Goal: Task Accomplishment & Management: Use online tool/utility

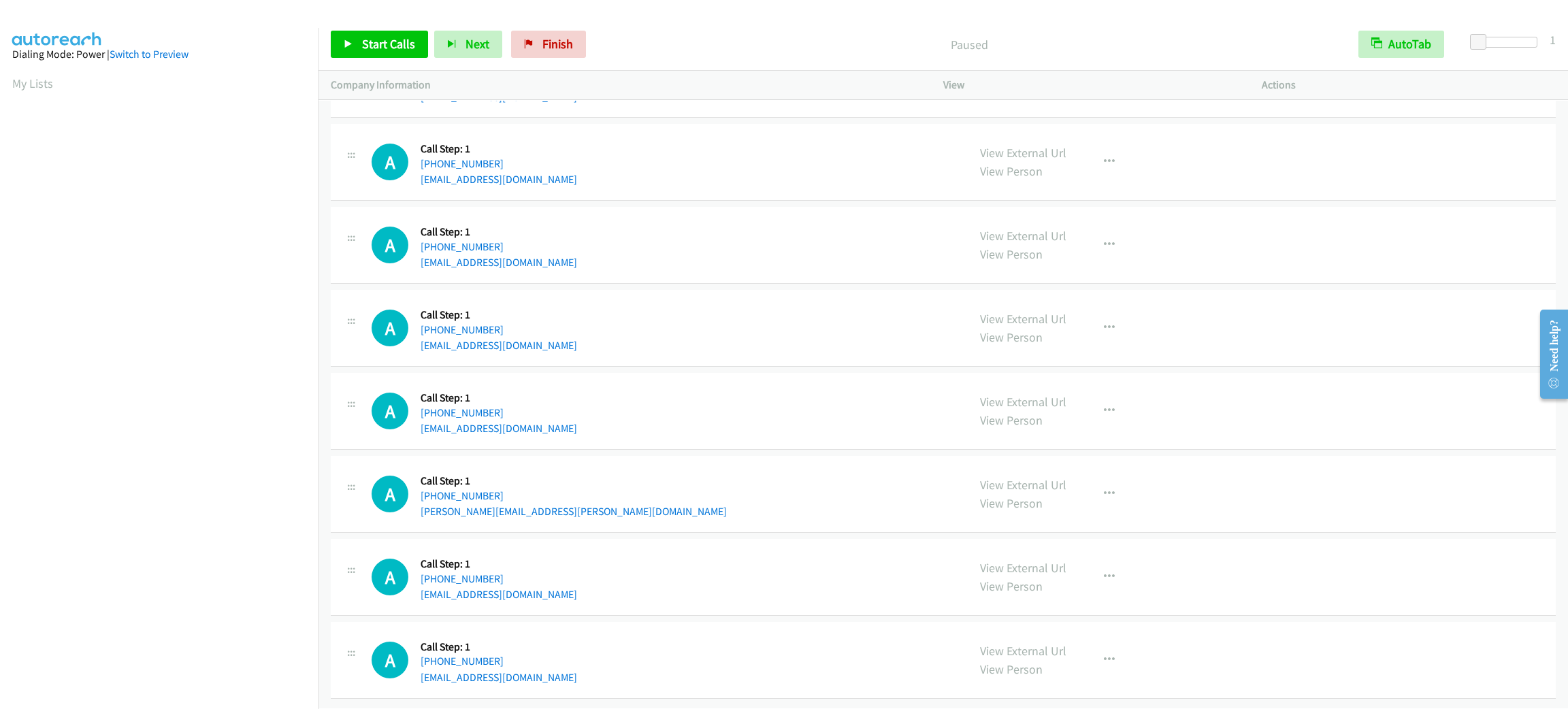
scroll to position [59, 0]
click at [409, 50] on span "Start Calls" at bounding box center [389, 44] width 53 height 16
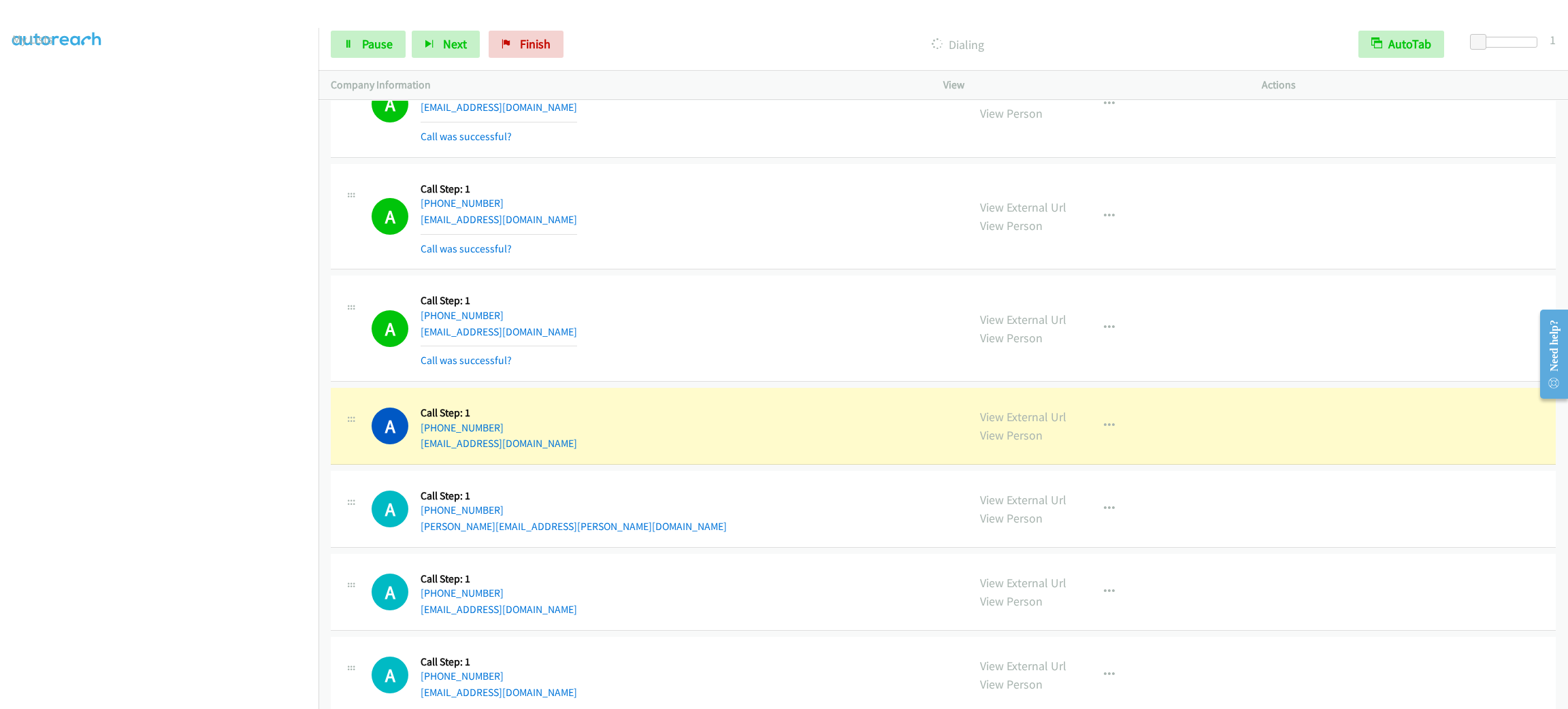
scroll to position [23908, 0]
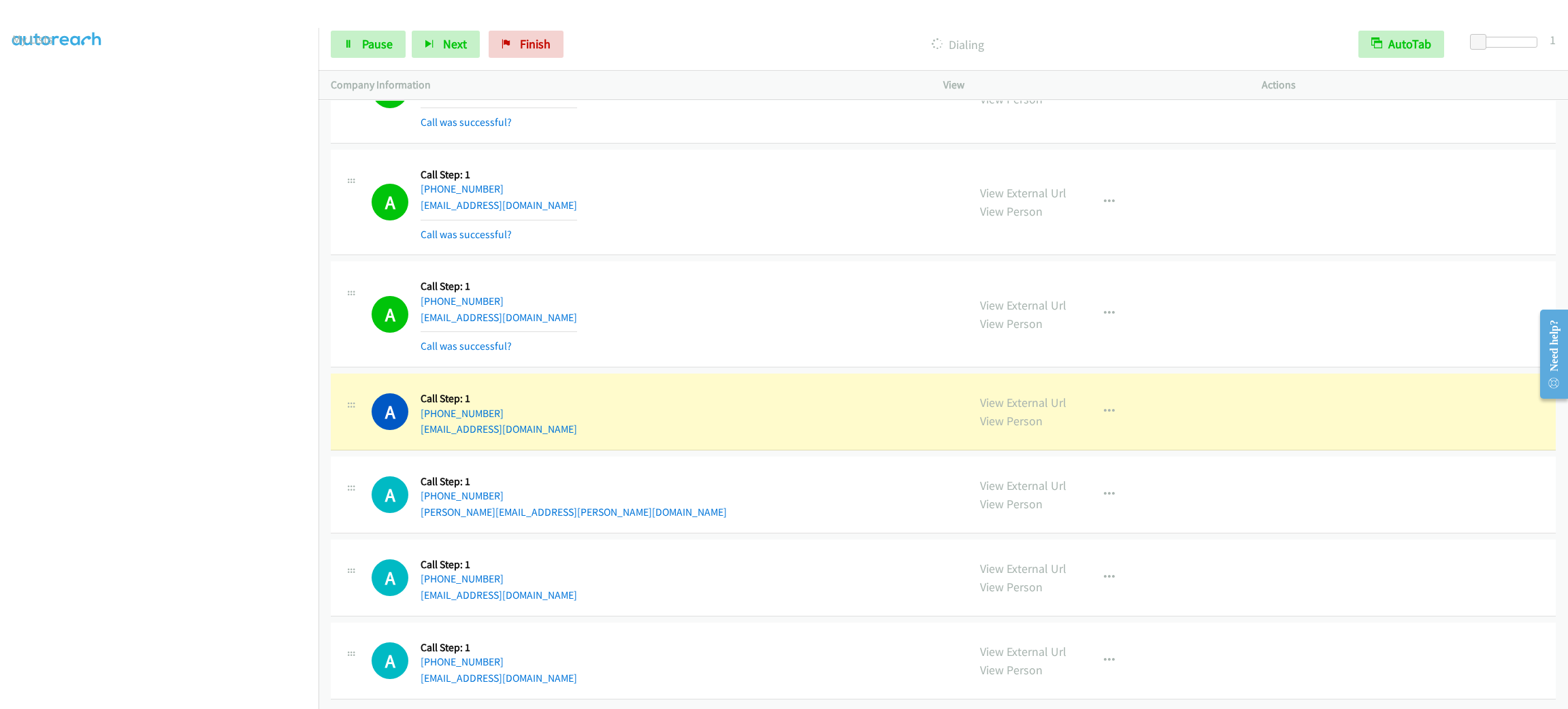
click at [713, 274] on div "A Callback Scheduled Call Step: 1 [GEOGRAPHIC_DATA]/[GEOGRAPHIC_DATA] [PHONE_NU…" at bounding box center [663, 314] width 584 height 81
click at [1111, 398] on button "button" at bounding box center [1109, 412] width 37 height 27
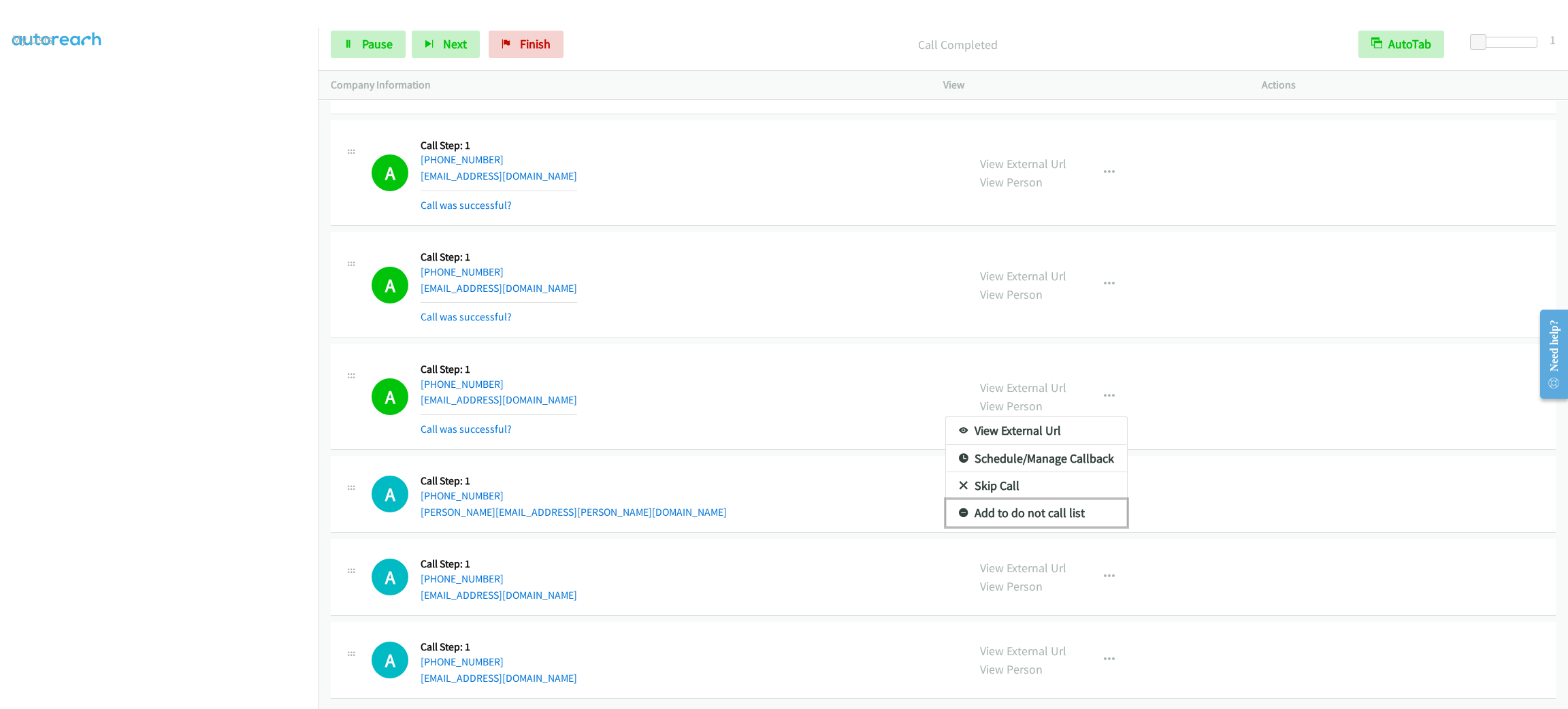
click at [1075, 527] on link "Add to do not call list" at bounding box center [1036, 514] width 181 height 27
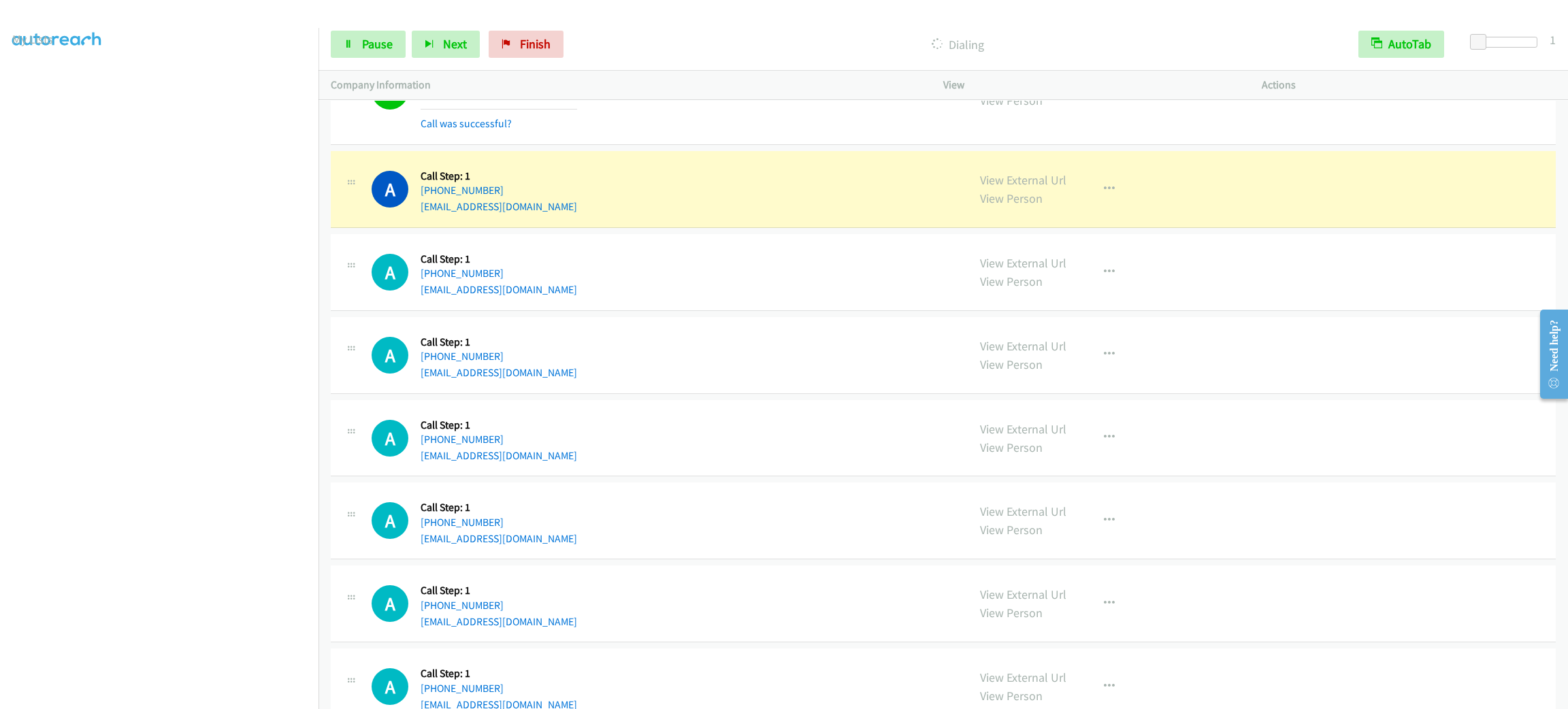
scroll to position [24637, 0]
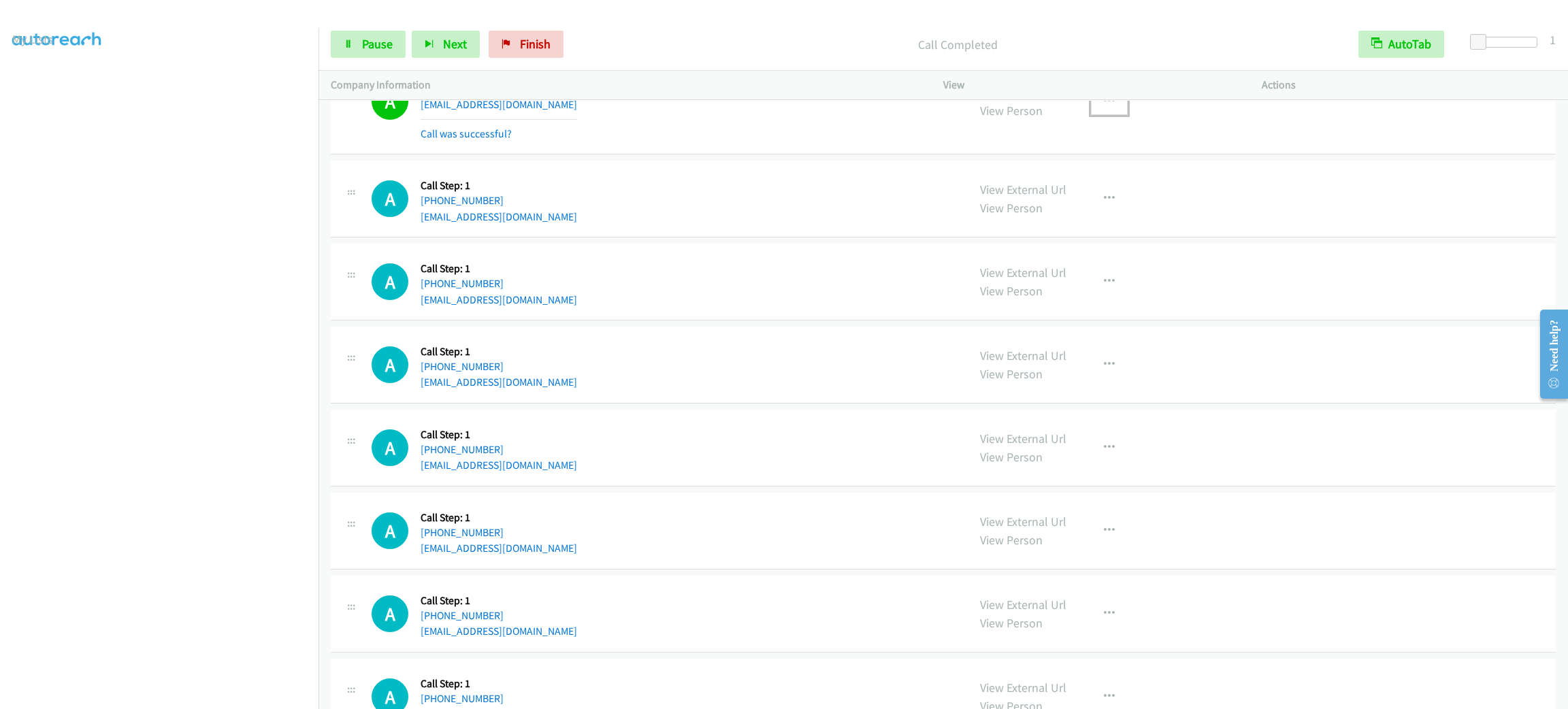
click at [1104, 107] on icon "button" at bounding box center [1109, 101] width 11 height 11
click at [1092, 231] on link "Add to do not call list" at bounding box center [1036, 218] width 181 height 27
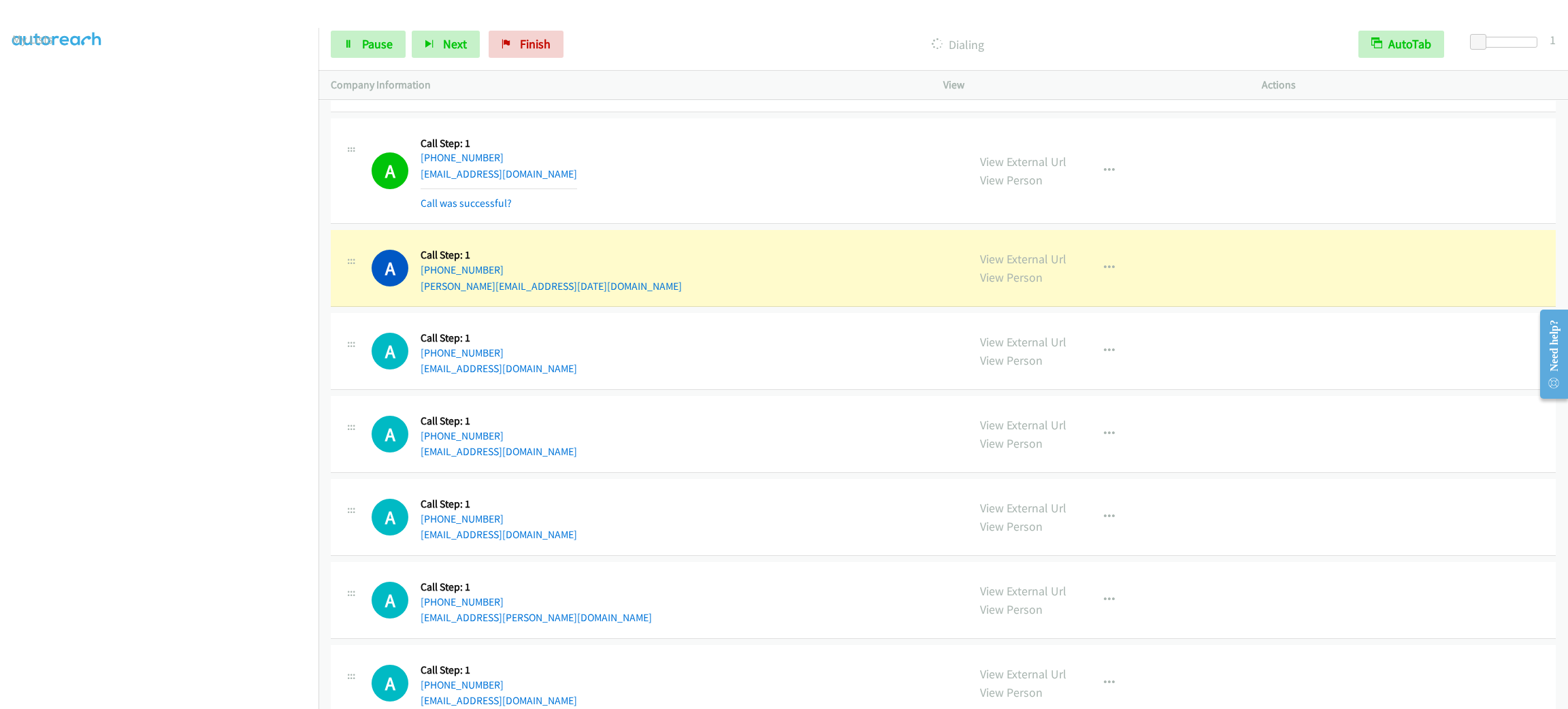
scroll to position [25556, 0]
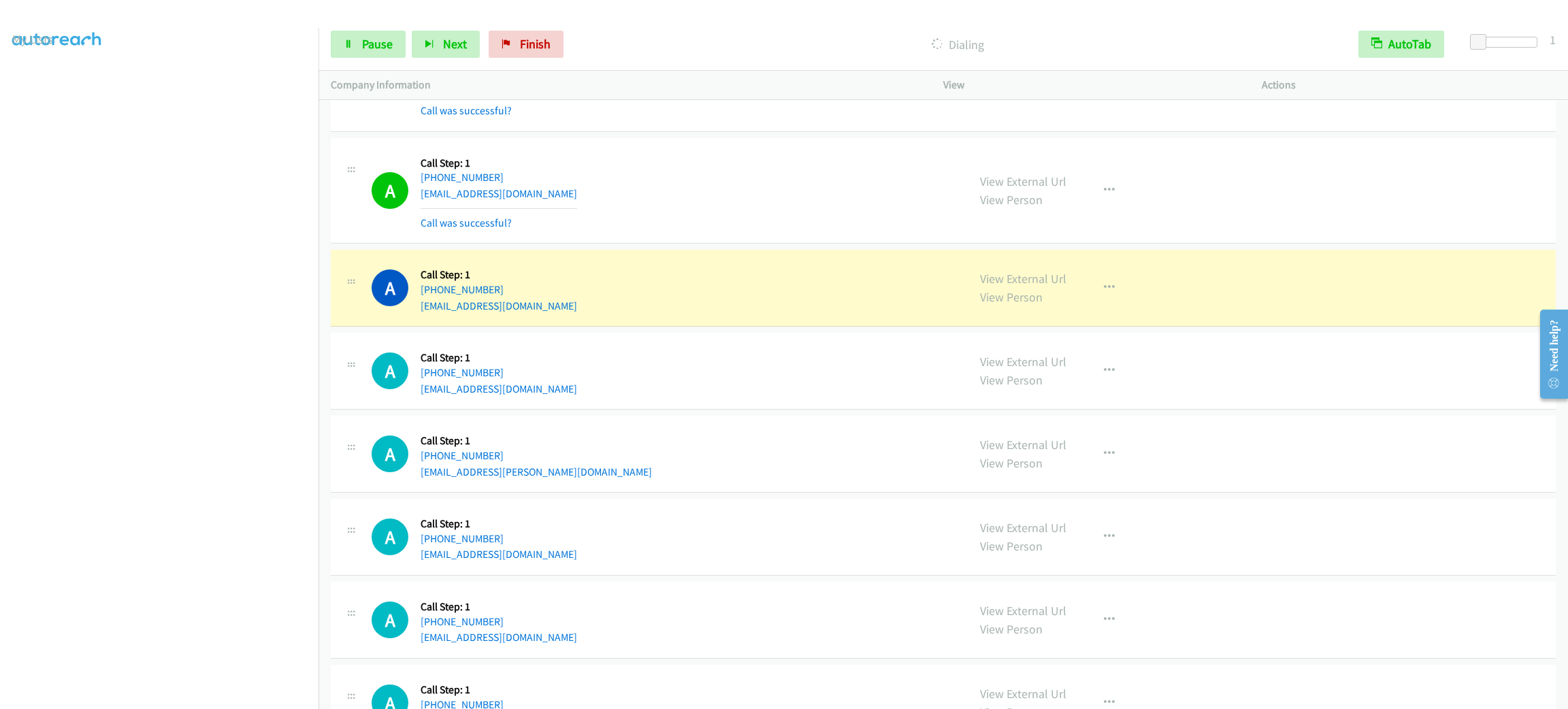
click at [585, 231] on div "A Callback Scheduled Call Step: 1 America/New_York [PHONE_NUMBER] [EMAIL_ADDRES…" at bounding box center [663, 190] width 584 height 81
click at [797, 231] on div "A Callback Scheduled Call Step: 1 America/New_York [PHONE_NUMBER] [EMAIL_ADDRES…" at bounding box center [663, 190] width 584 height 81
click at [1104, 293] on icon "button" at bounding box center [1109, 287] width 11 height 11
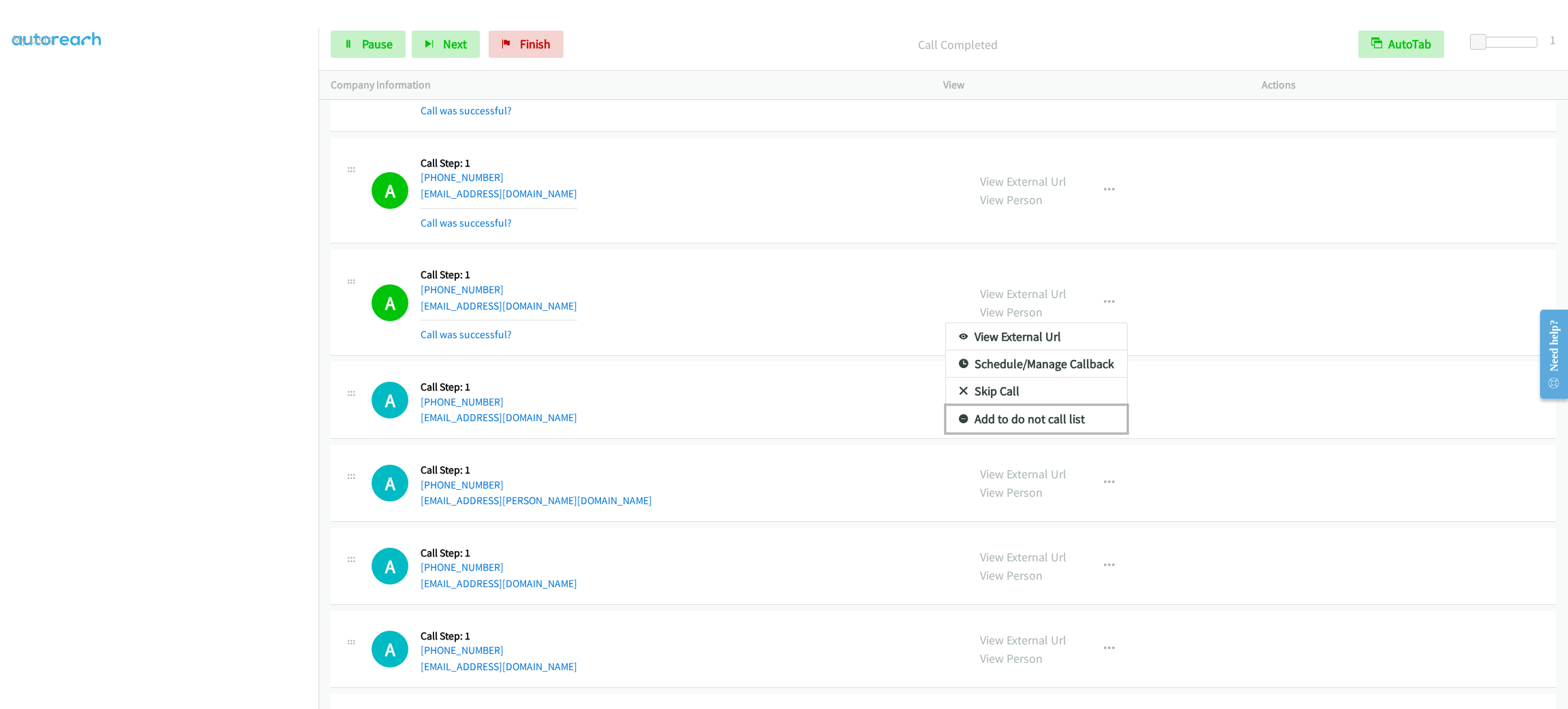
click at [1060, 433] on link "Add to do not call list" at bounding box center [1036, 420] width 181 height 27
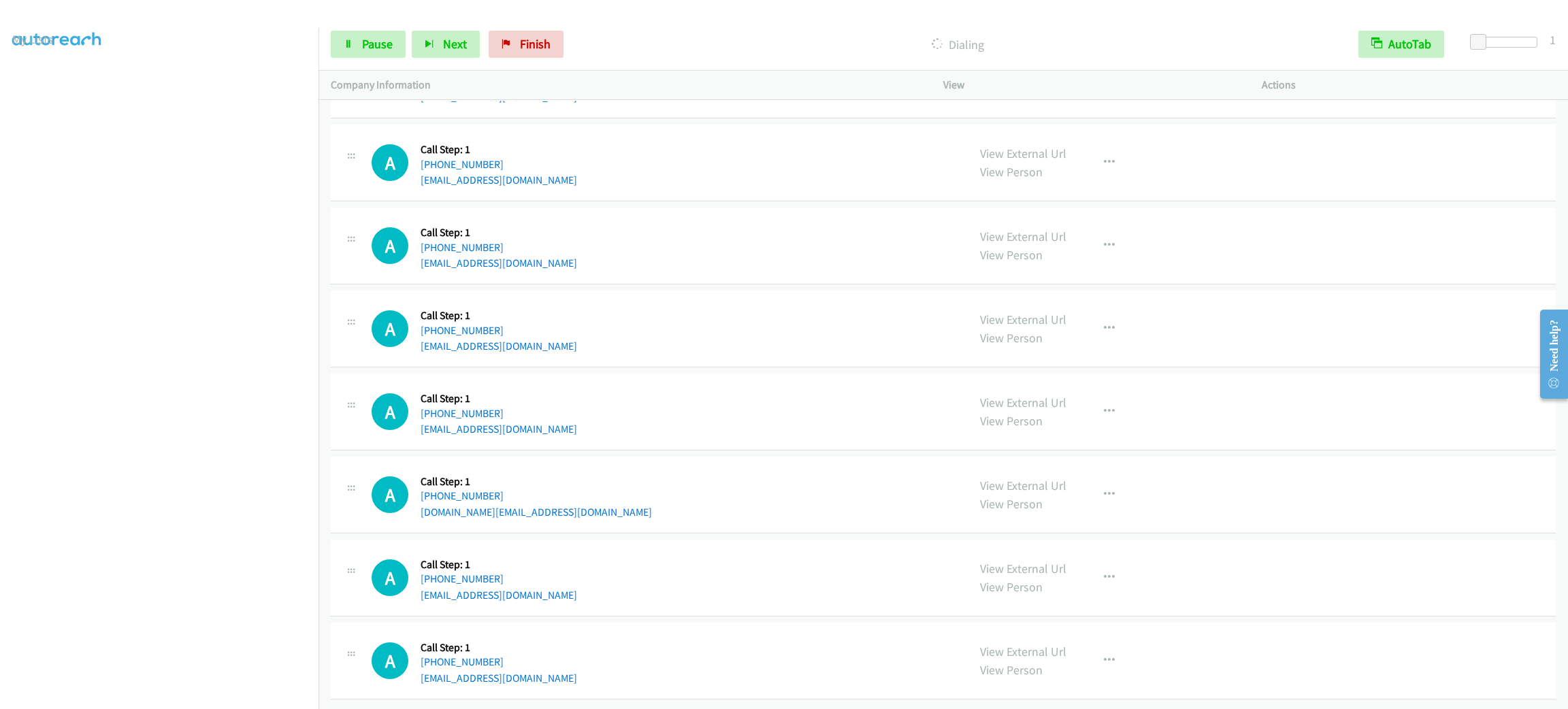
scroll to position [26283, 0]
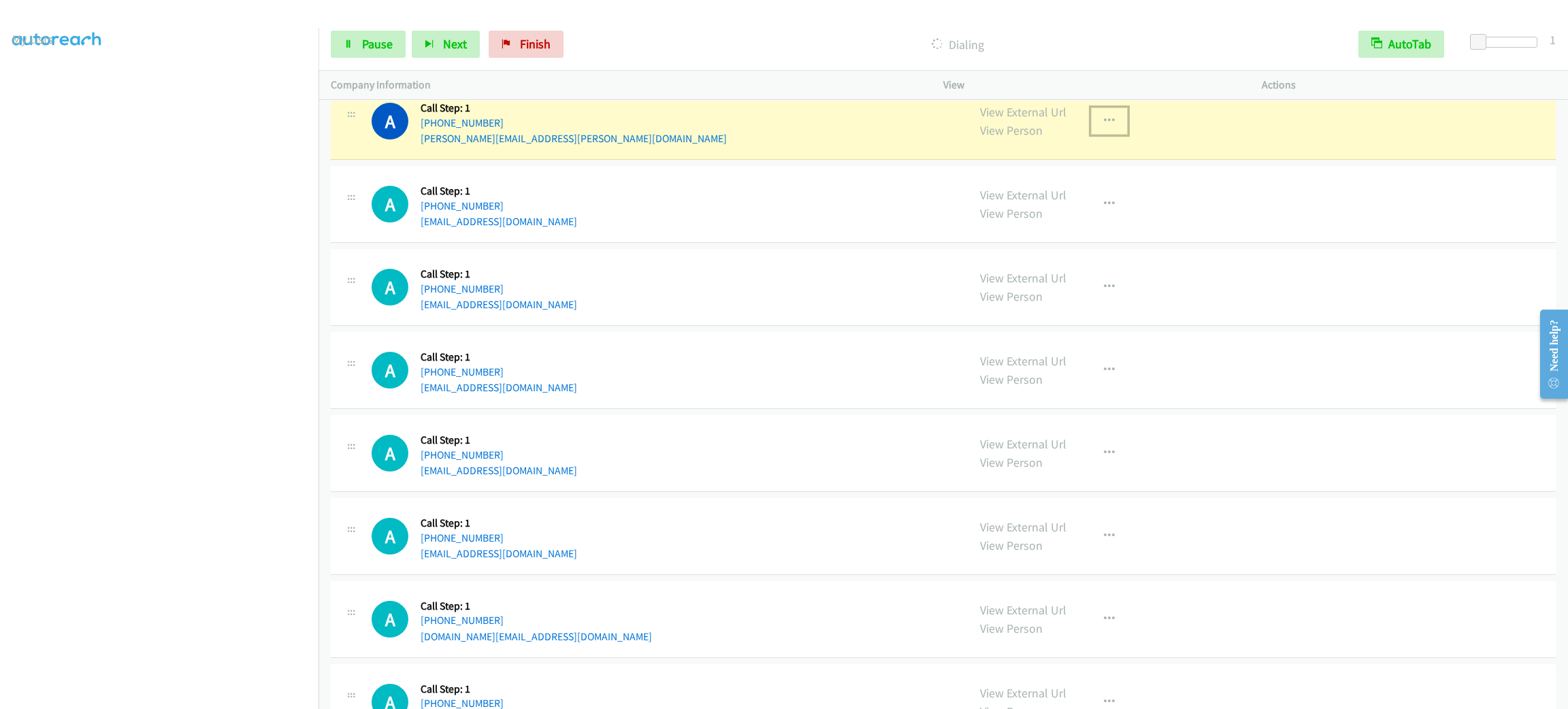
click at [1091, 135] on button "button" at bounding box center [1109, 121] width 37 height 27
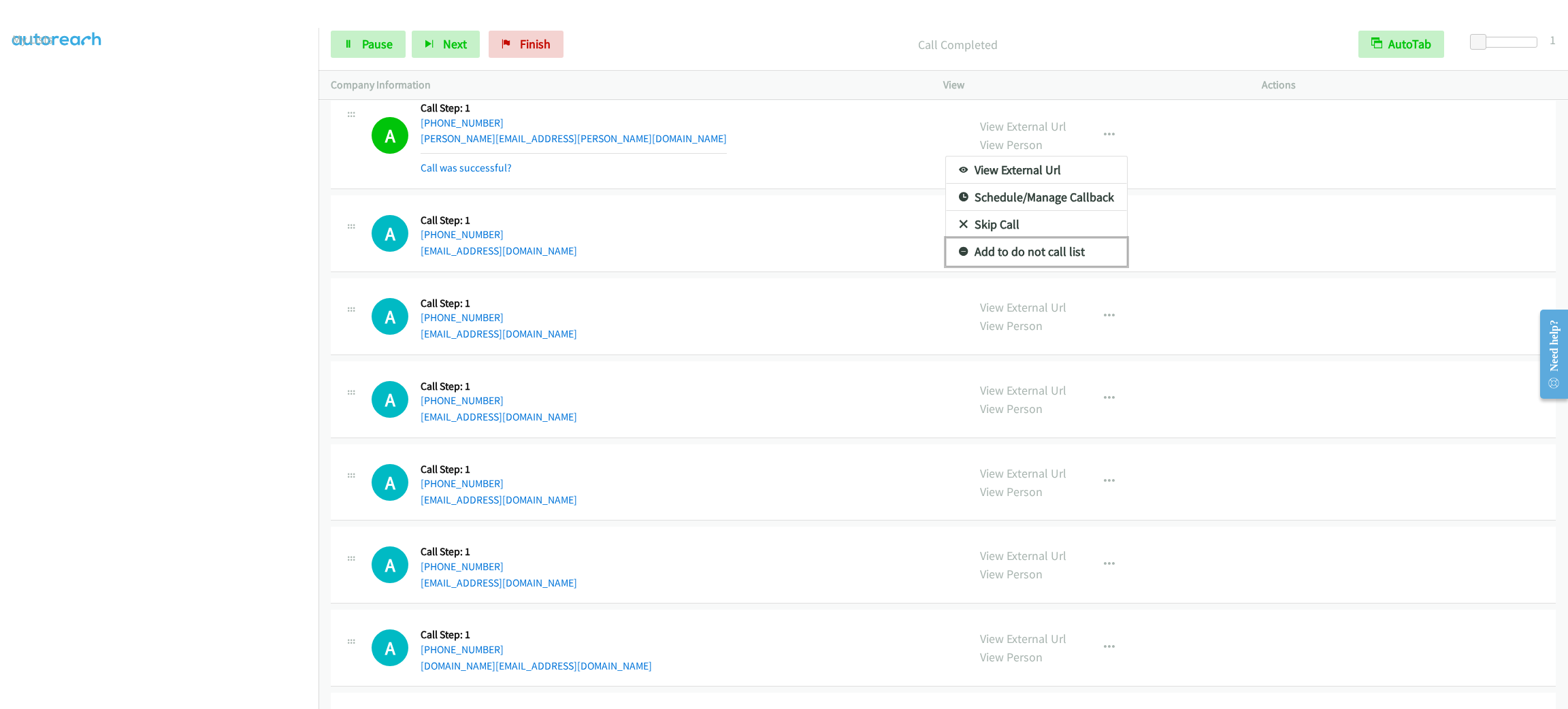
click at [1032, 266] on link "Add to do not call list" at bounding box center [1036, 252] width 181 height 27
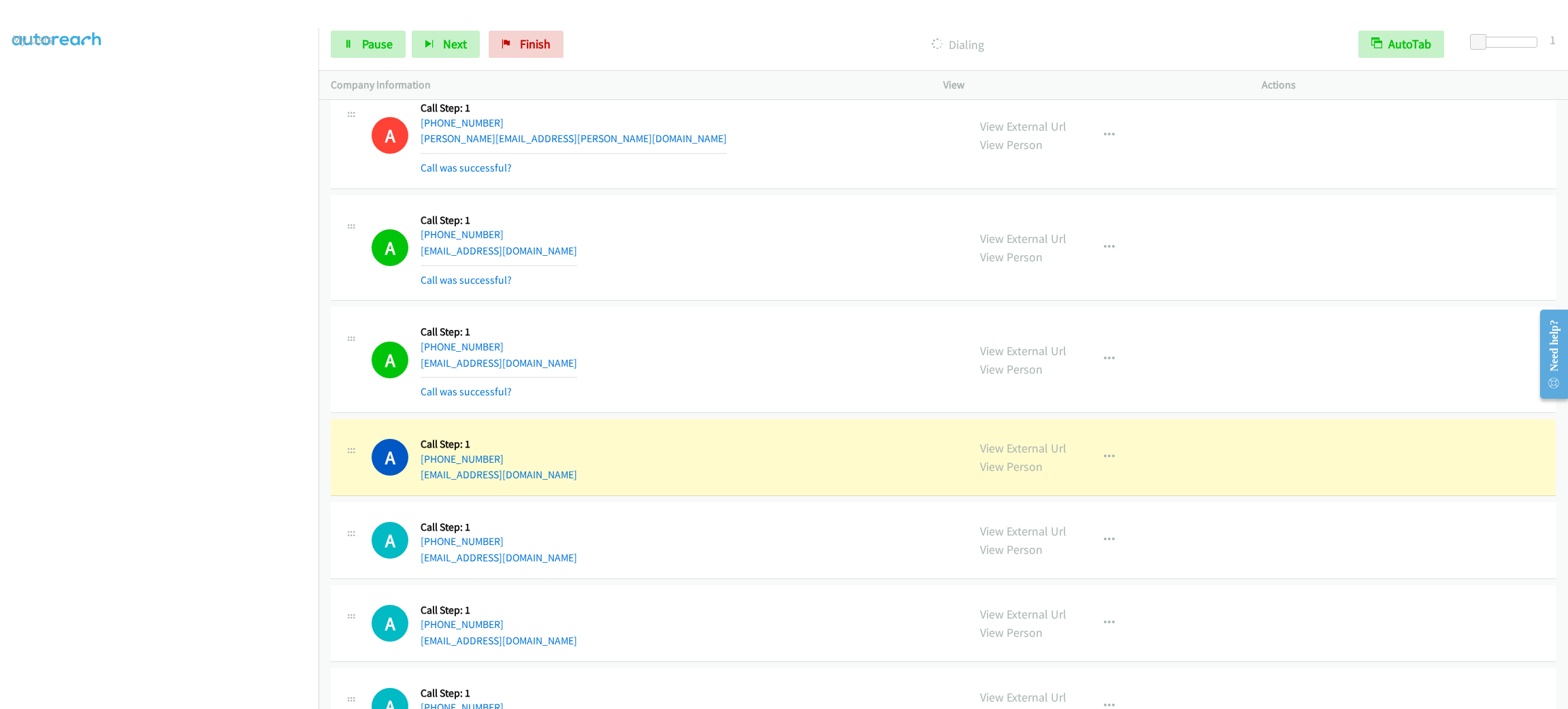
scroll to position [26487, 0]
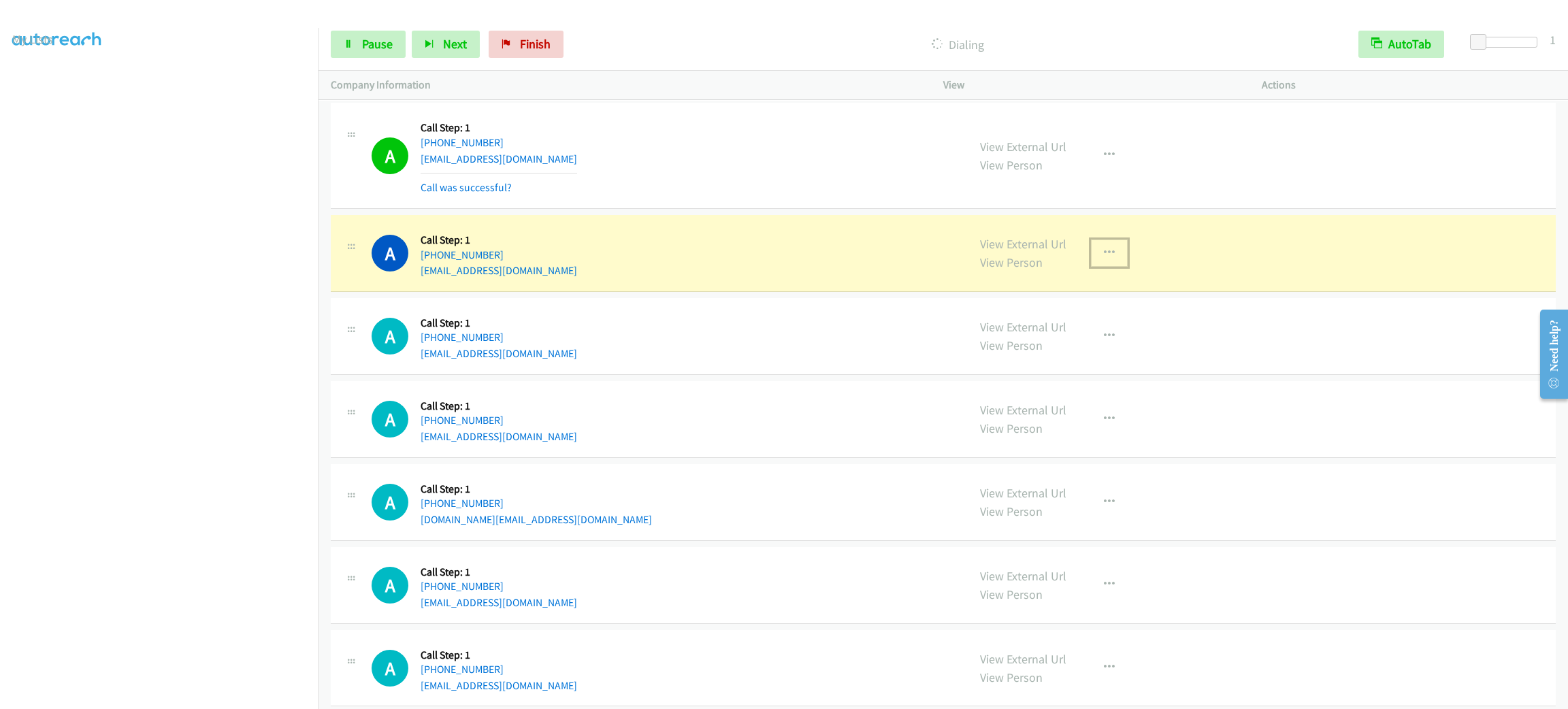
click at [1098, 267] on button "button" at bounding box center [1109, 254] width 37 height 27
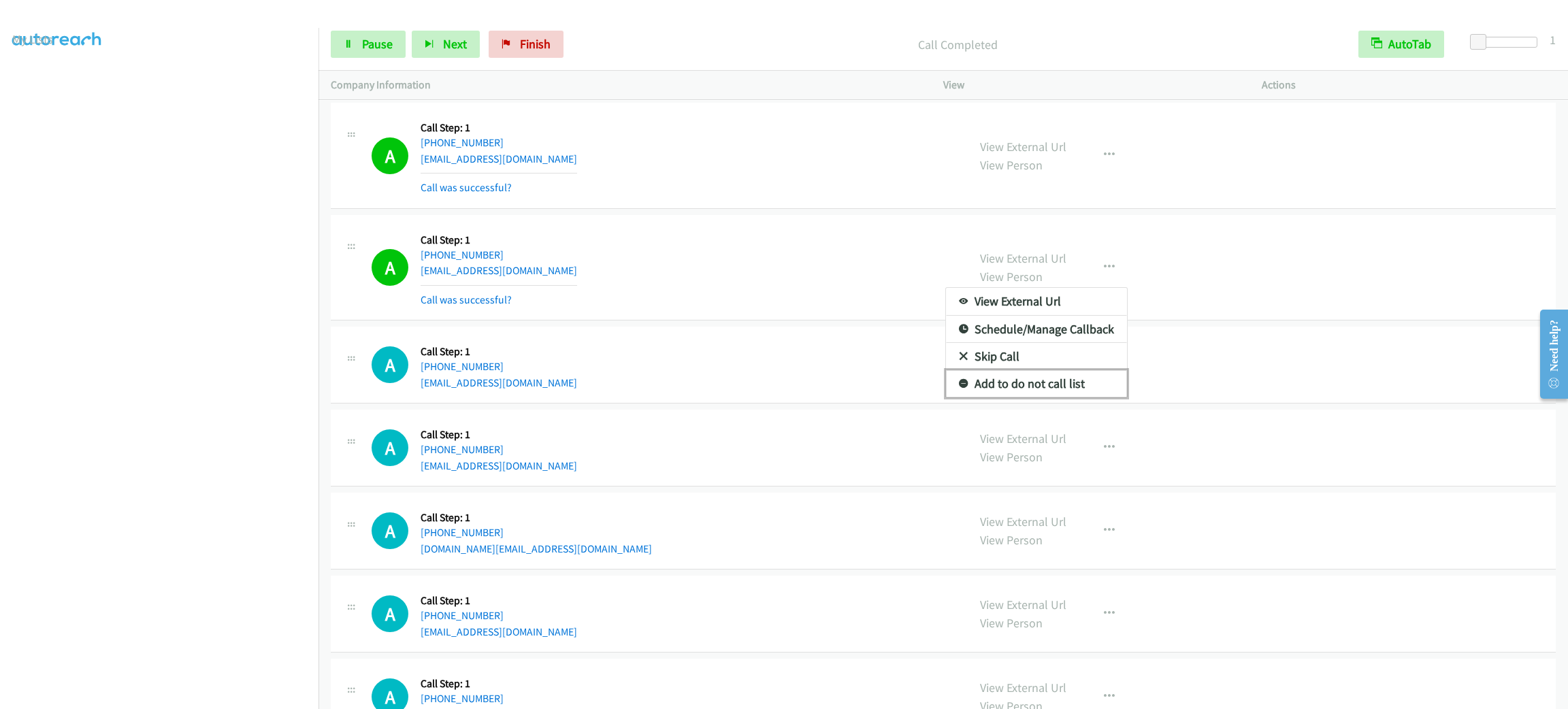
click at [1048, 397] on link "Add to do not call list" at bounding box center [1036, 384] width 181 height 27
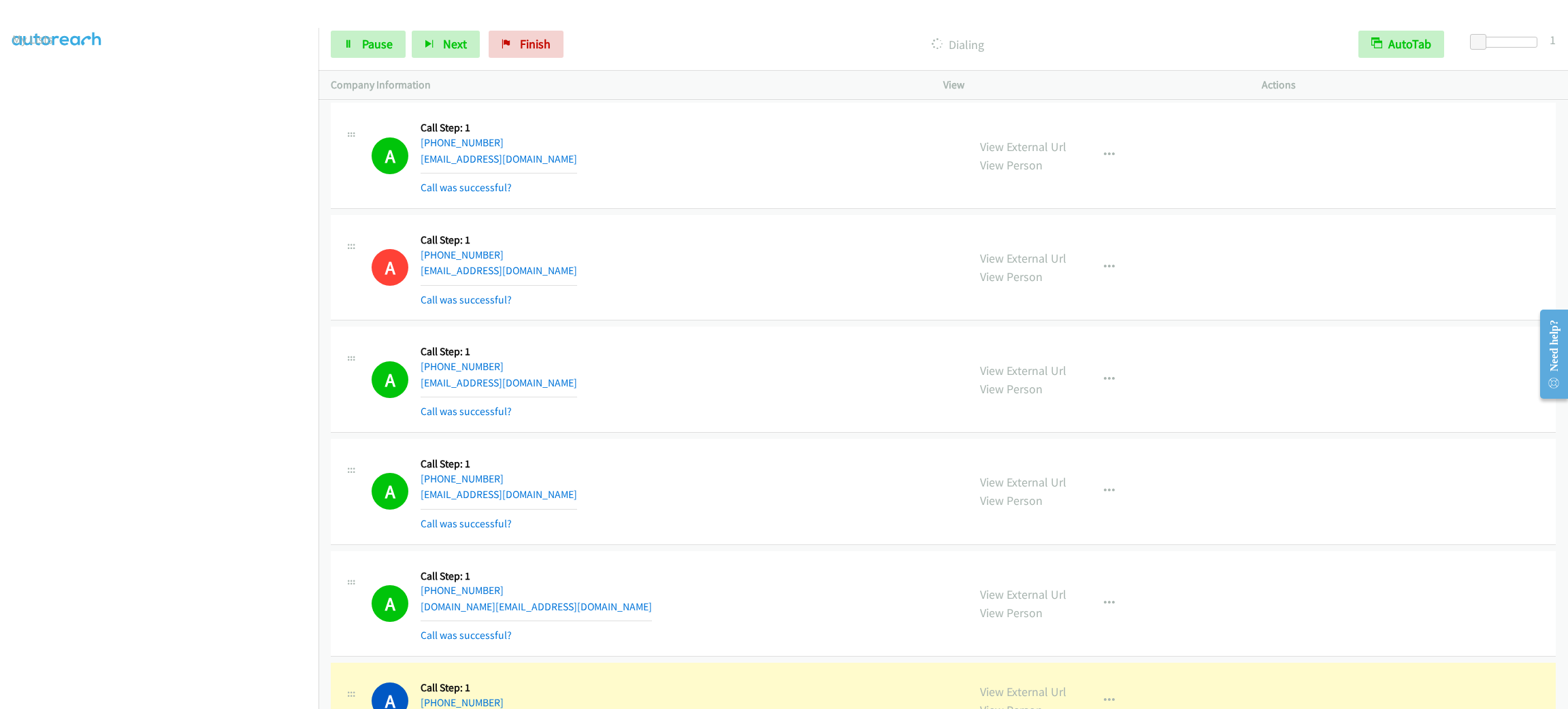
scroll to position [26691, 0]
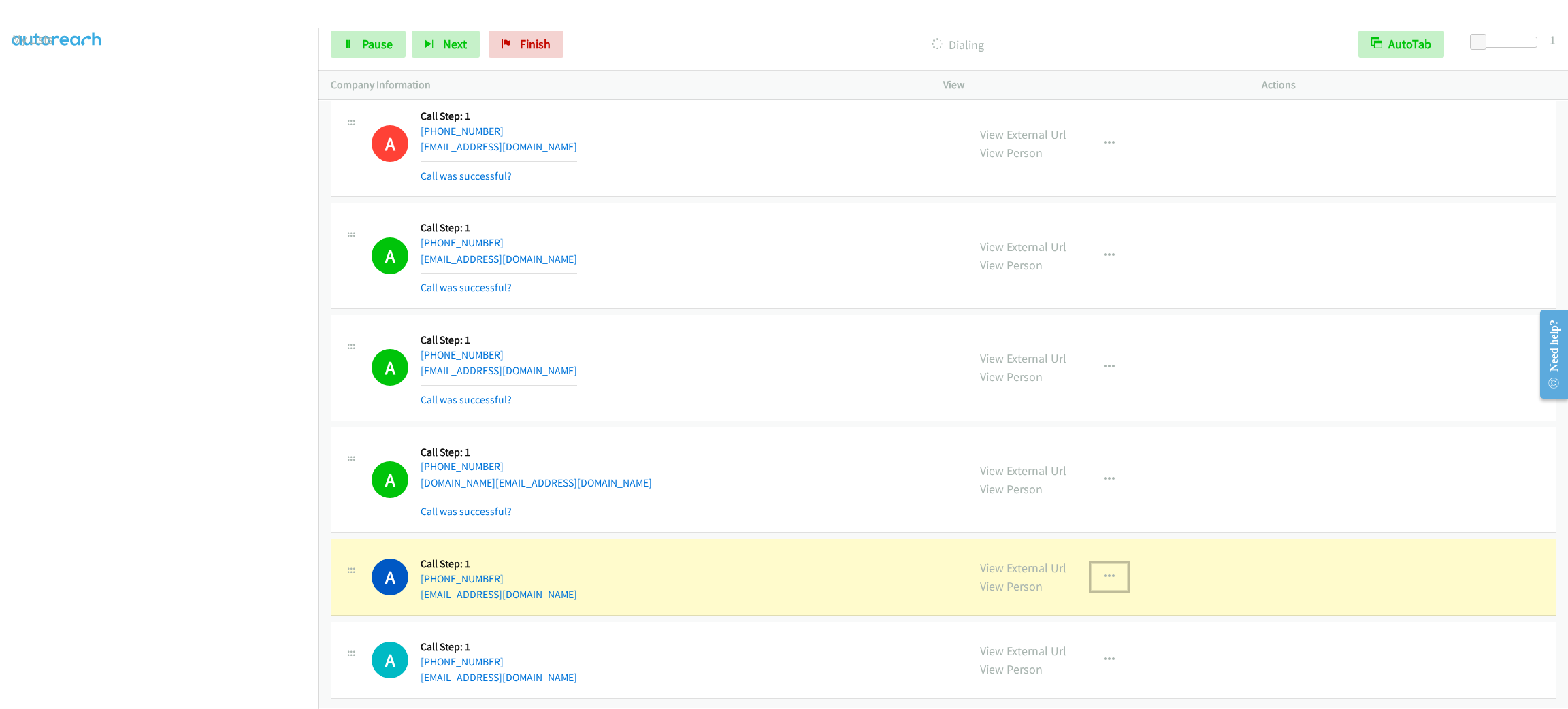
click at [1095, 570] on button "button" at bounding box center [1109, 578] width 37 height 27
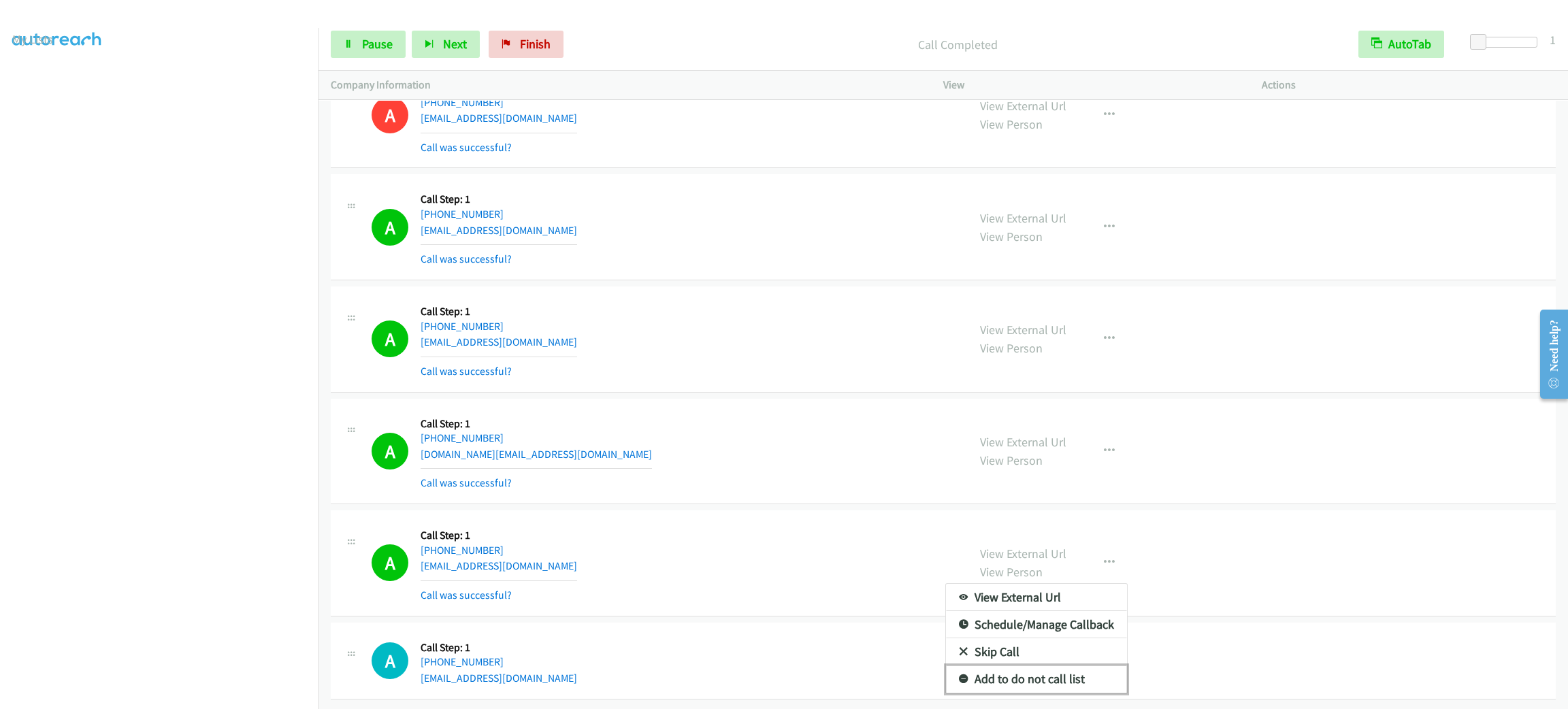
click at [1079, 681] on link "Add to do not call list" at bounding box center [1036, 680] width 181 height 27
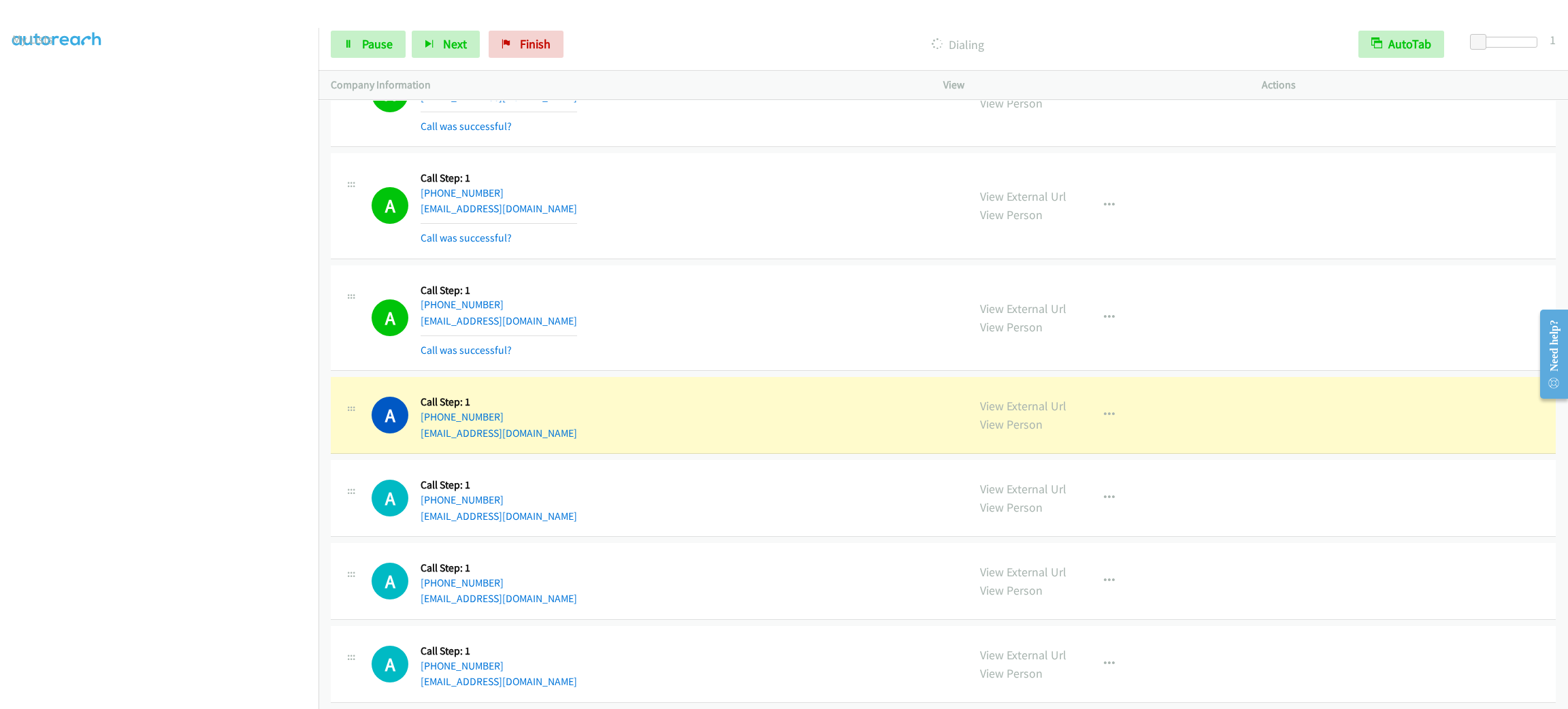
scroll to position [27473, 0]
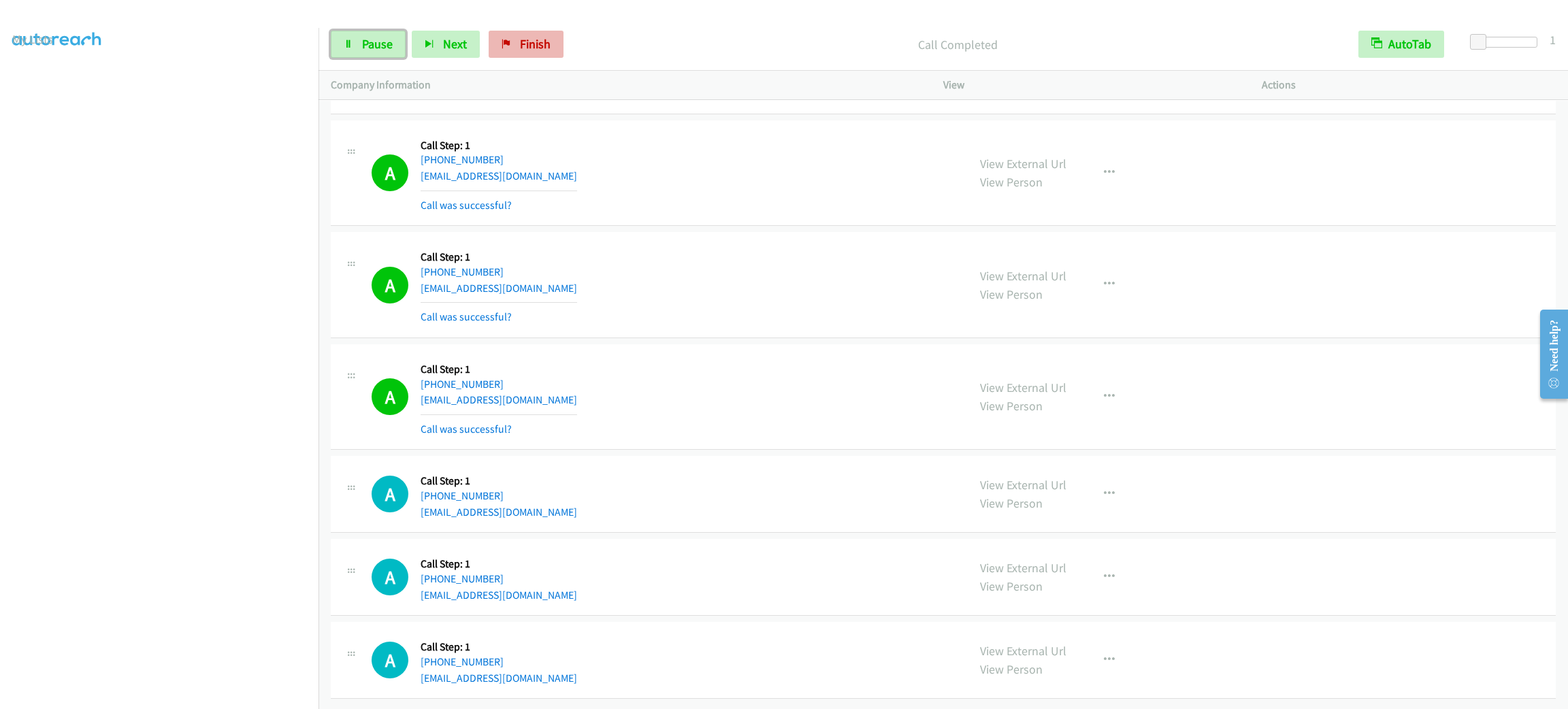
drag, startPoint x: 398, startPoint y: 52, endPoint x: 526, endPoint y: 52, distance: 128.0
click at [398, 52] on link "Pause" at bounding box center [368, 45] width 75 height 27
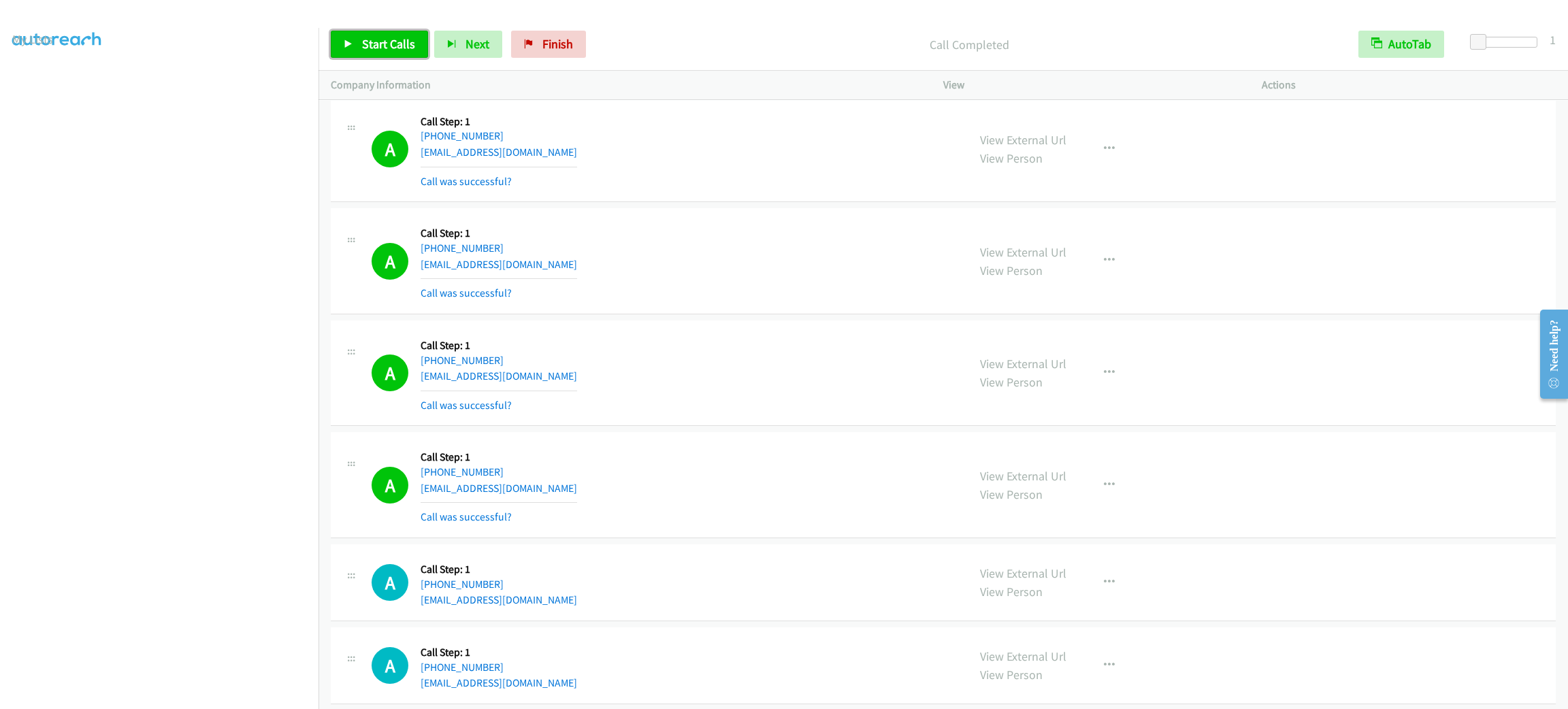
click at [374, 56] on link "Start Calls" at bounding box center [380, 45] width 98 height 27
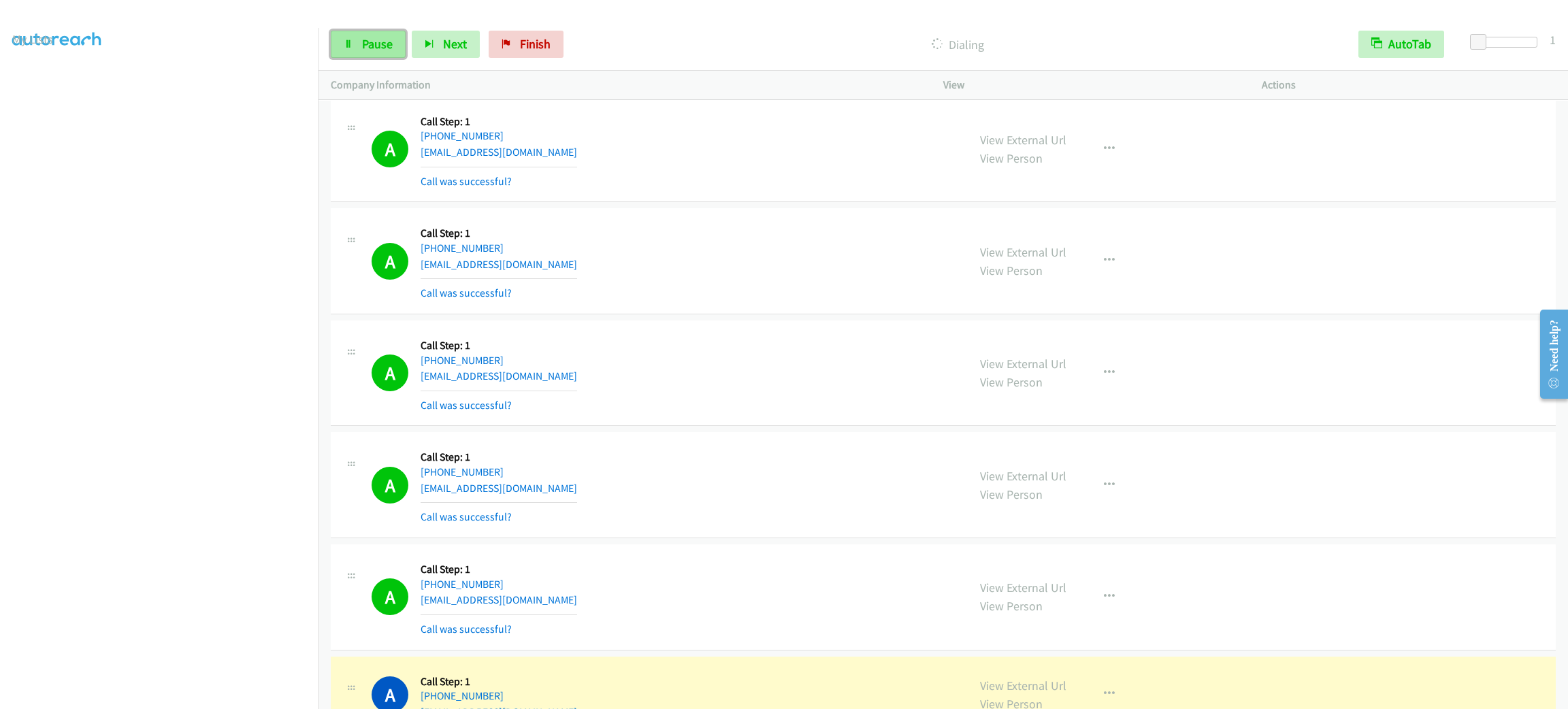
drag, startPoint x: 384, startPoint y: 55, endPoint x: 389, endPoint y: 51, distance: 6.4
click at [384, 55] on link "Pause" at bounding box center [368, 45] width 75 height 27
drag, startPoint x: 539, startPoint y: 208, endPoint x: 471, endPoint y: 200, distance: 68.5
click at [471, 190] on div "A Callback Scheduled Call Step: 1 [GEOGRAPHIC_DATA]/[GEOGRAPHIC_DATA] [PHONE_NU…" at bounding box center [663, 149] width 584 height 81
copy link "3091"
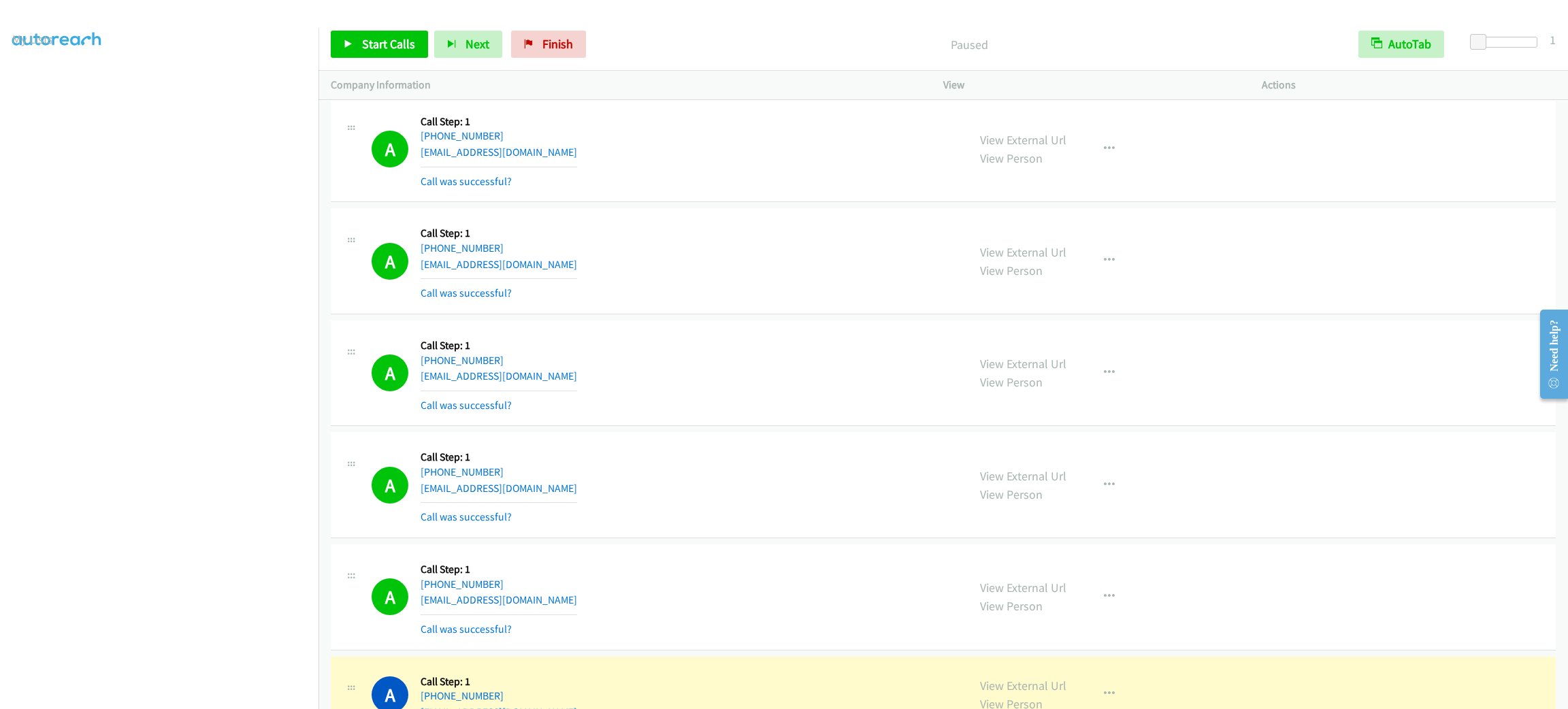
click at [741, 190] on div "A Callback Scheduled Call Step: 1 [GEOGRAPHIC_DATA]/[GEOGRAPHIC_DATA] [PHONE_NU…" at bounding box center [663, 149] width 584 height 81
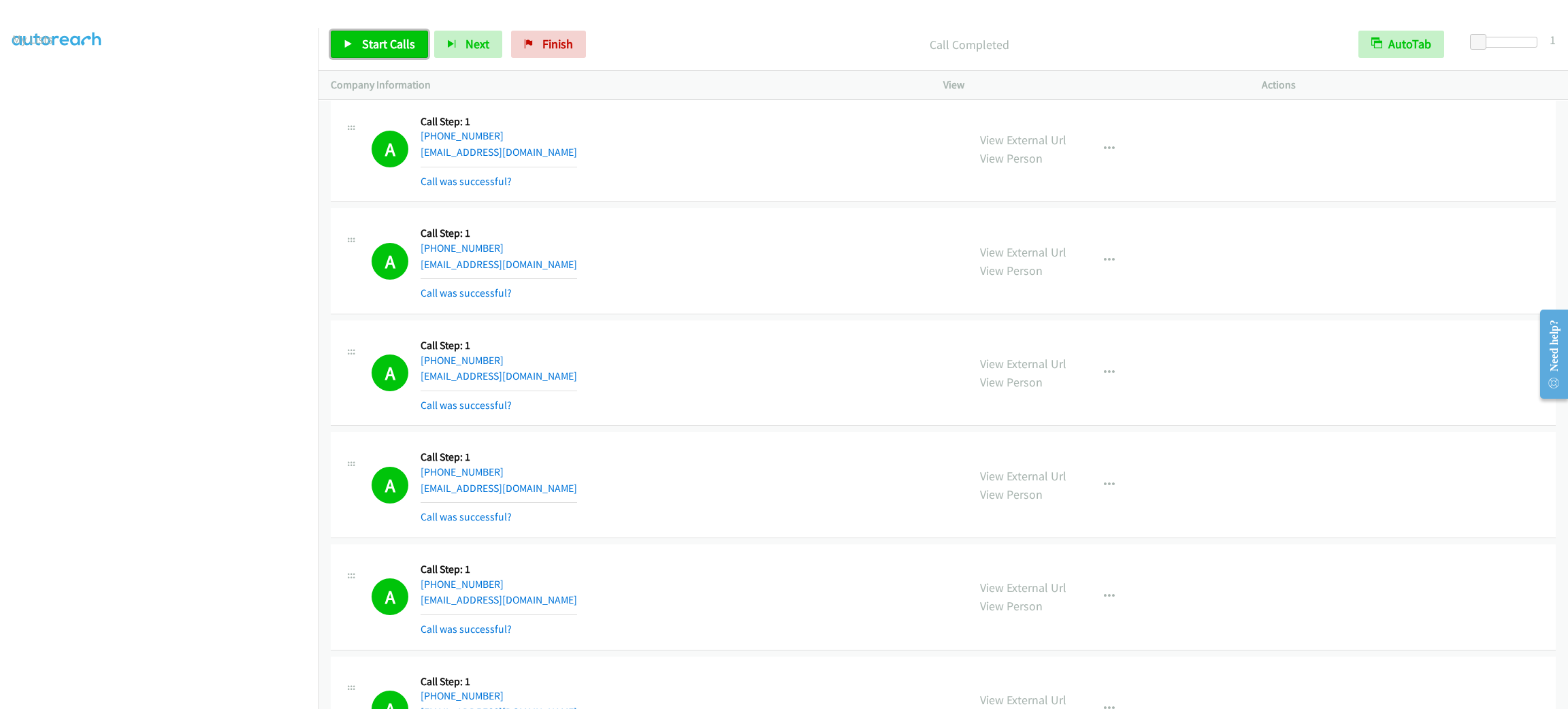
click at [382, 45] on span "Start Calls" at bounding box center [389, 44] width 53 height 16
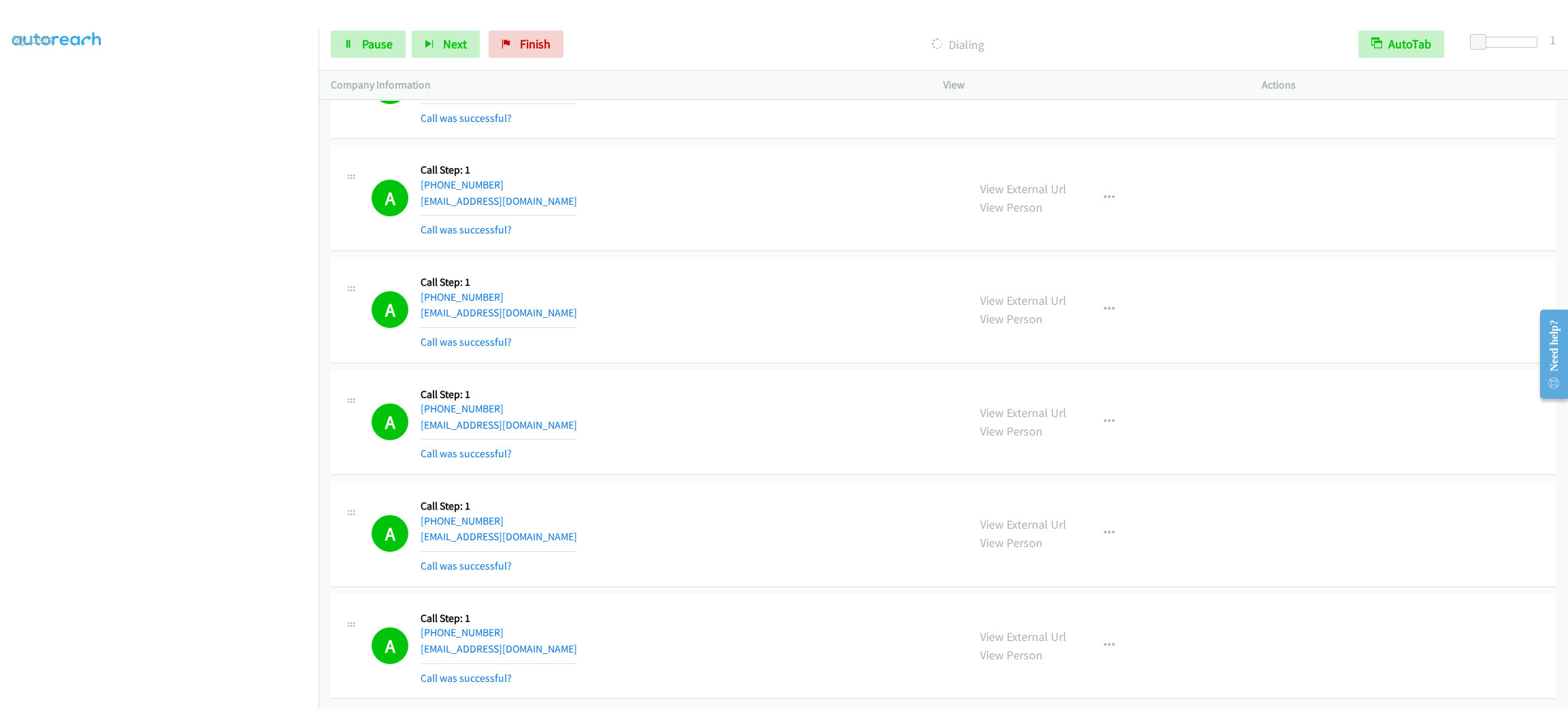
scroll to position [27794, 0]
click at [127, 692] on section at bounding box center [159, 386] width 294 height 652
click at [785, 390] on div "A Callback Scheduled Call Step: 1 America/New_York [PHONE_NUMBER] [EMAIL_ADDRES…" at bounding box center [663, 422] width 584 height 81
click at [642, 78] on p "Company Information" at bounding box center [625, 85] width 588 height 17
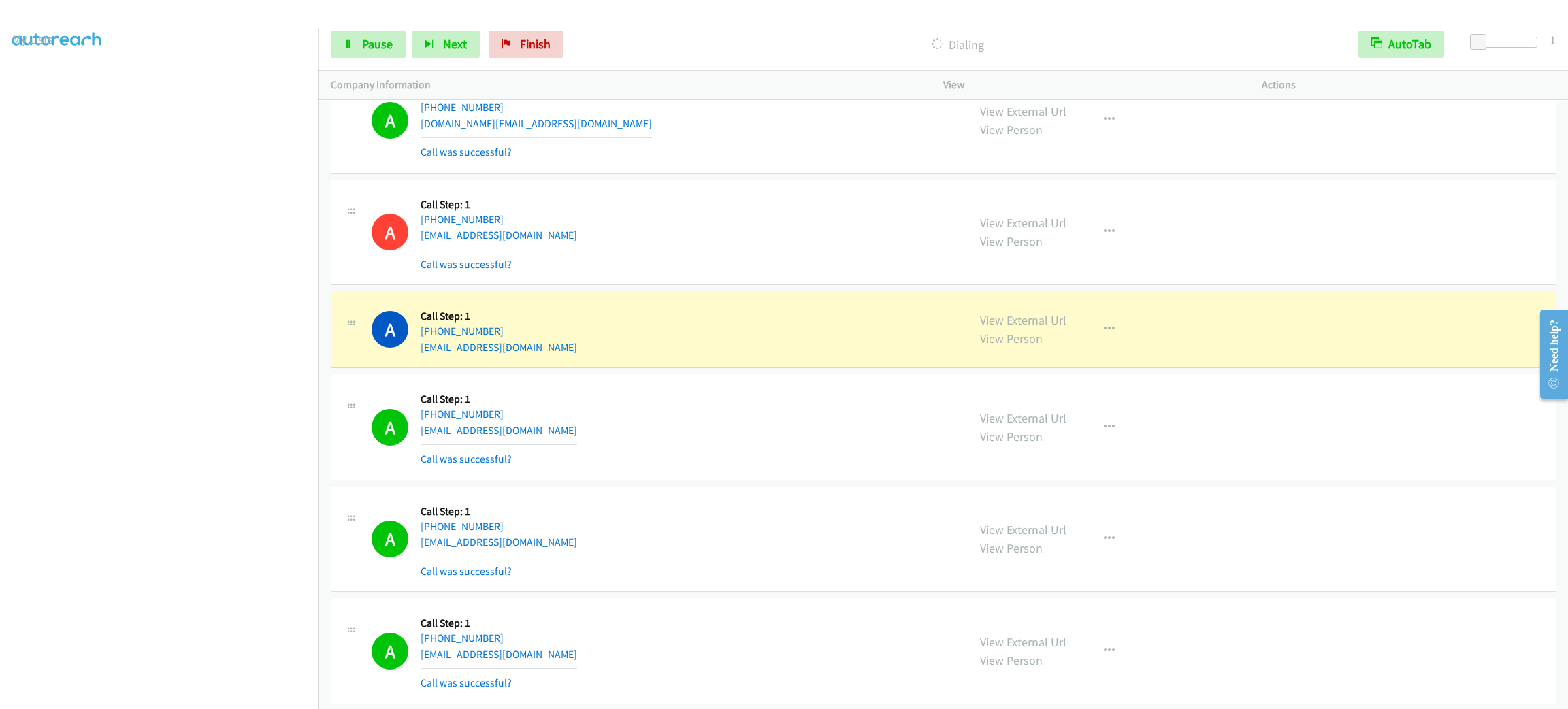
drag, startPoint x: 808, startPoint y: 285, endPoint x: 827, endPoint y: 302, distance: 25.5
click at [809, 273] on div "A Callback Scheduled Call Step: 1 [GEOGRAPHIC_DATA]/[GEOGRAPHIC_DATA] [PHONE_NU…" at bounding box center [663, 232] width 584 height 81
click at [1105, 343] on button "button" at bounding box center [1109, 330] width 37 height 27
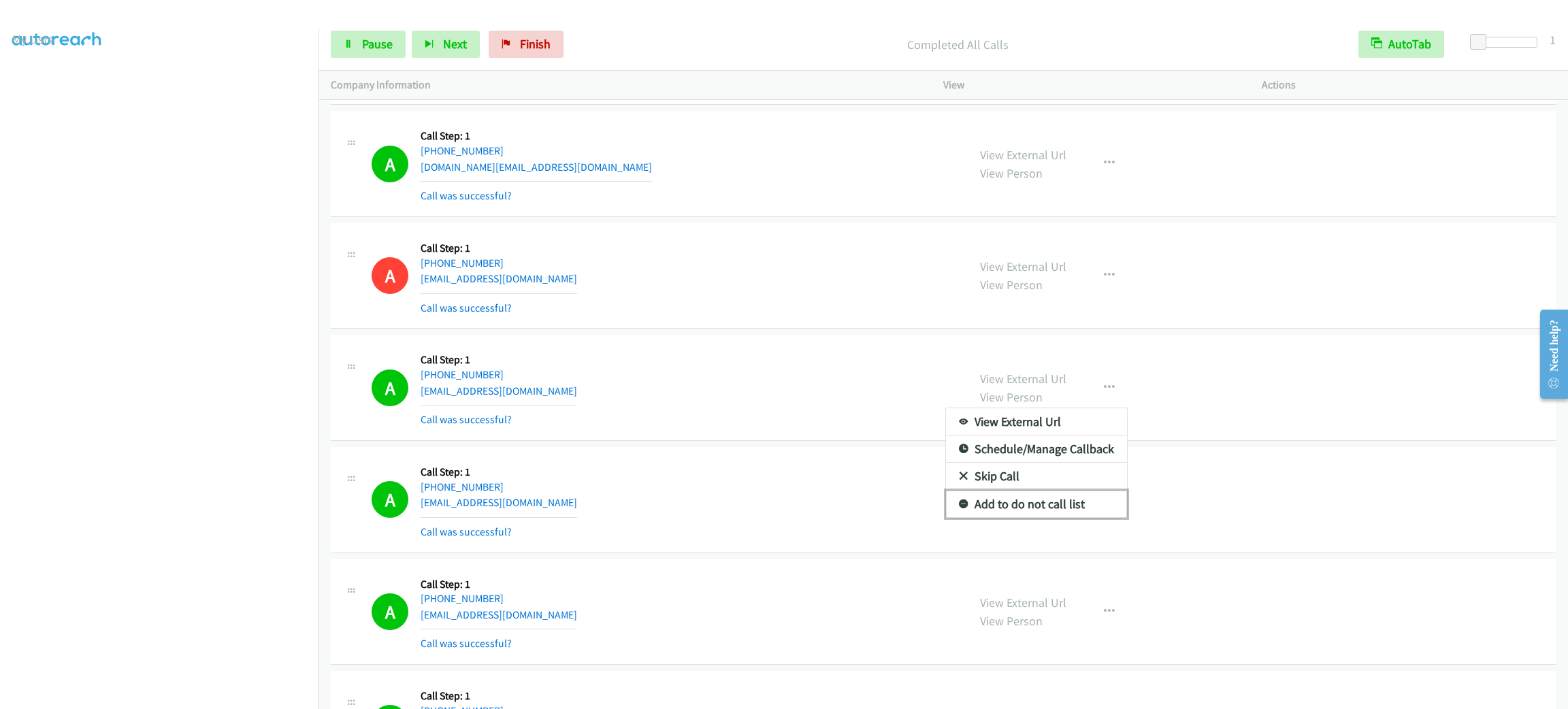
click at [1048, 518] on link "Add to do not call list" at bounding box center [1036, 504] width 181 height 27
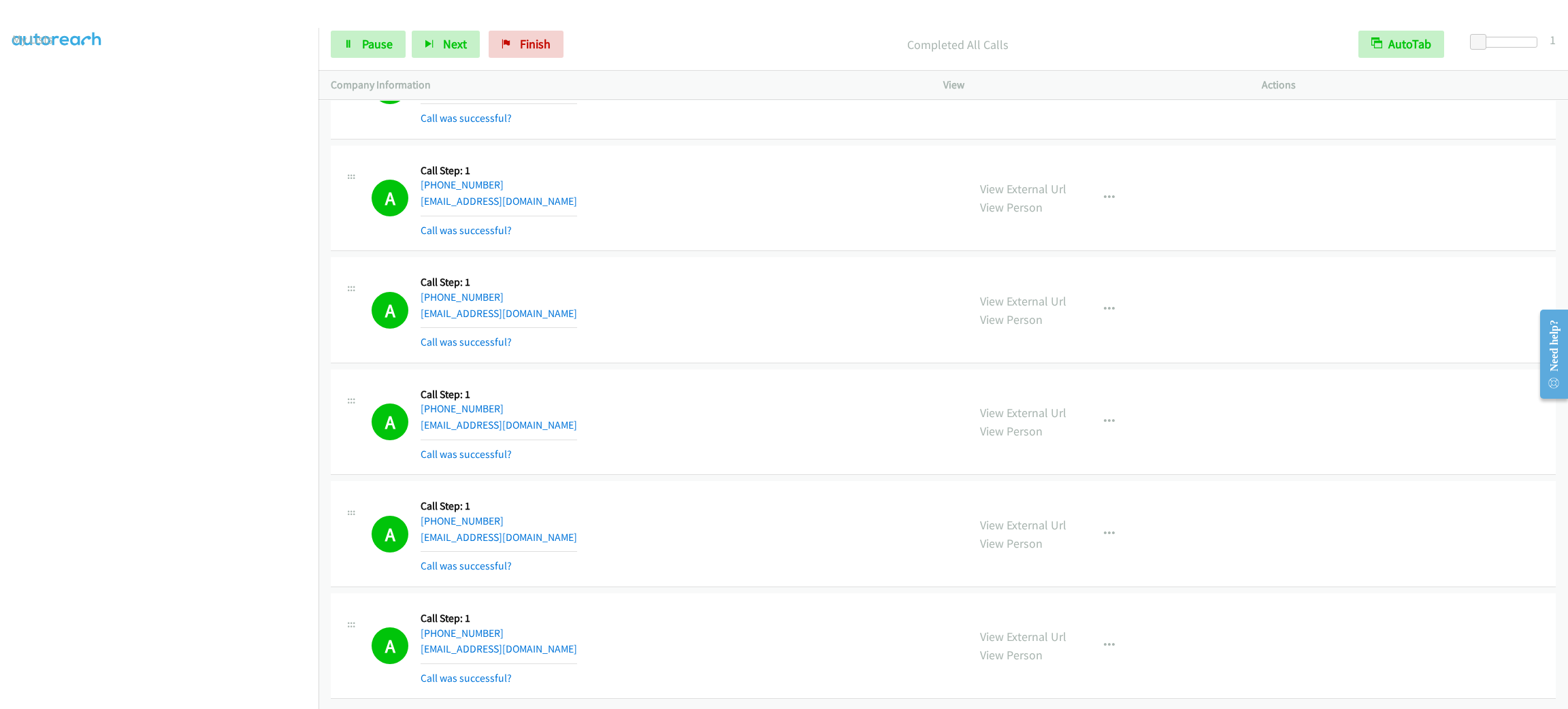
scroll to position [0, 0]
click at [40, 76] on link "My Lists" at bounding box center [32, 83] width 41 height 16
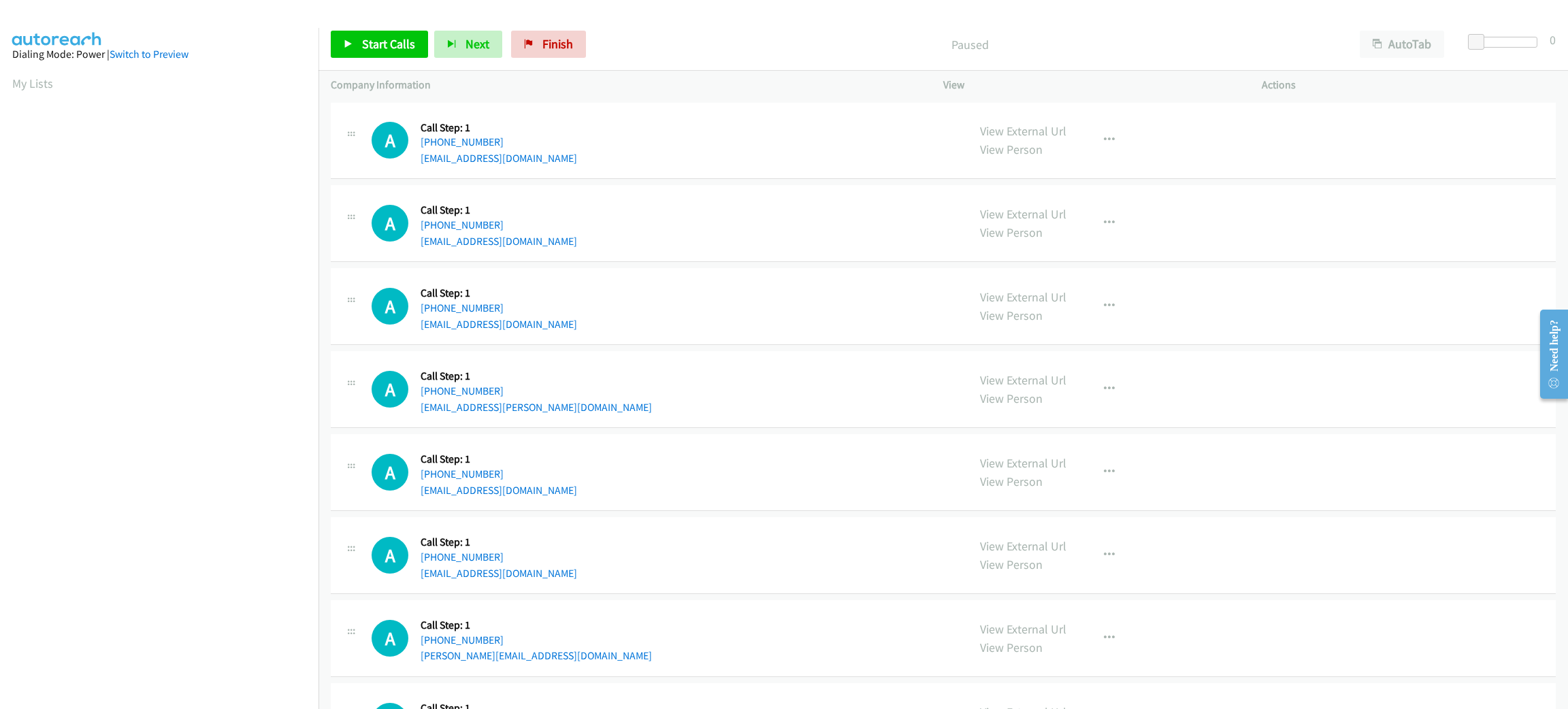
click at [1382, 499] on div "A Callback Scheduled Call Step: 1 America/Phoenix +1 480-719-0062 mauro4busines…" at bounding box center [944, 473] width 1225 height 77
click at [1373, 473] on div "A Callback Scheduled Call Step: 1 America/Phoenix +1 480-719-0062 mauro4busines…" at bounding box center [944, 473] width 1225 height 77
click at [1371, 473] on div "A Callback Scheduled Call Step: 1 America/Phoenix +1 480-719-0062 mauro4busines…" at bounding box center [944, 473] width 1225 height 77
drag, startPoint x: 942, startPoint y: 45, endPoint x: 1008, endPoint y: 40, distance: 66.2
click at [1008, 40] on p "Paused" at bounding box center [970, 45] width 731 height 19
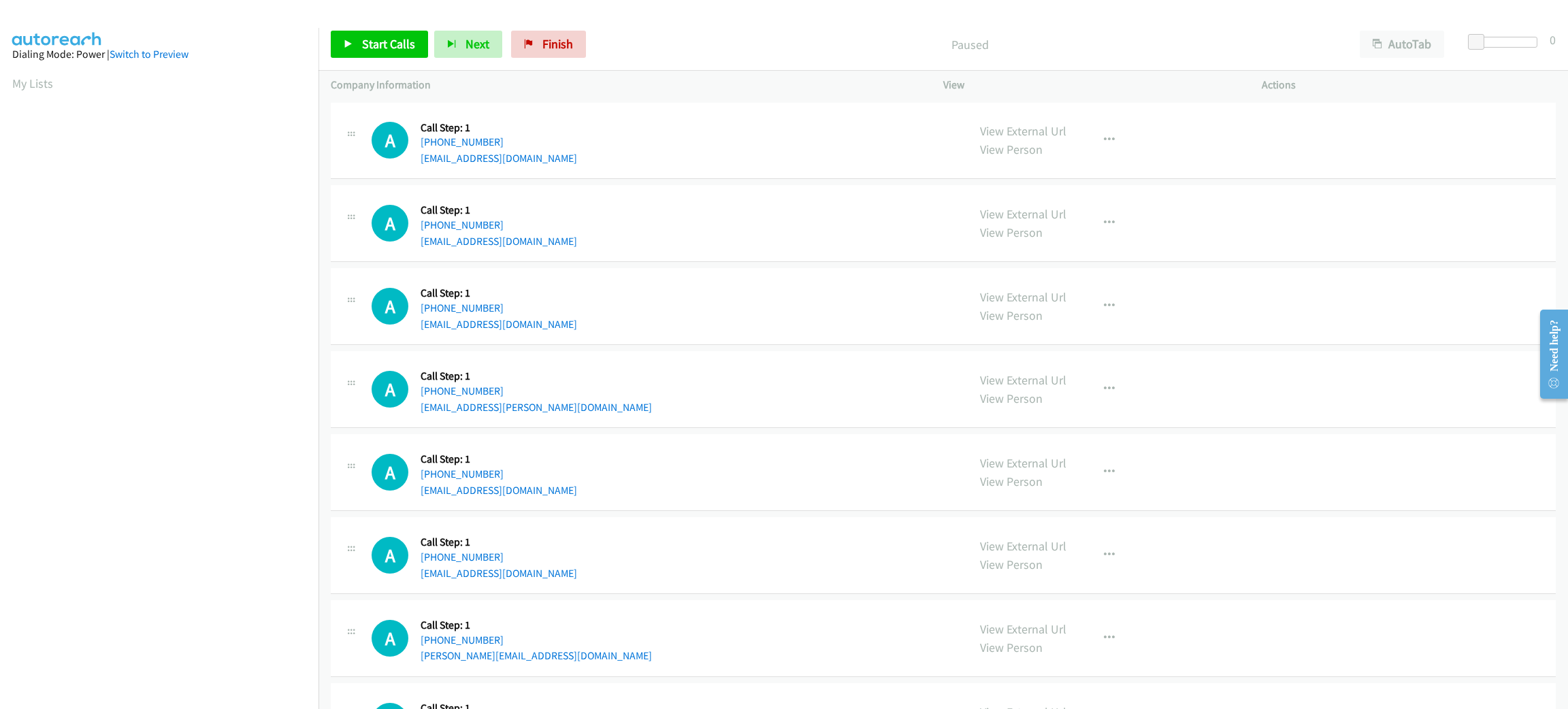
click at [1008, 40] on p "Paused" at bounding box center [970, 45] width 731 height 19
click at [1186, 687] on div "A Callback Scheduled Call Step: 1 America/Chicago +1 737-270-4008 evanjshearer9…" at bounding box center [944, 721] width 1225 height 77
click at [1181, 613] on div "View External Url View Person View External Url Email Schedule/Manage Callback …" at bounding box center [1133, 639] width 331 height 52
drag, startPoint x: 703, startPoint y: 194, endPoint x: 722, endPoint y: 222, distance: 33.8
click at [722, 222] on div "A Callback Scheduled Call Step: 1 America/New_York +1 302-448-6858 daniel247780…" at bounding box center [944, 223] width 1225 height 77
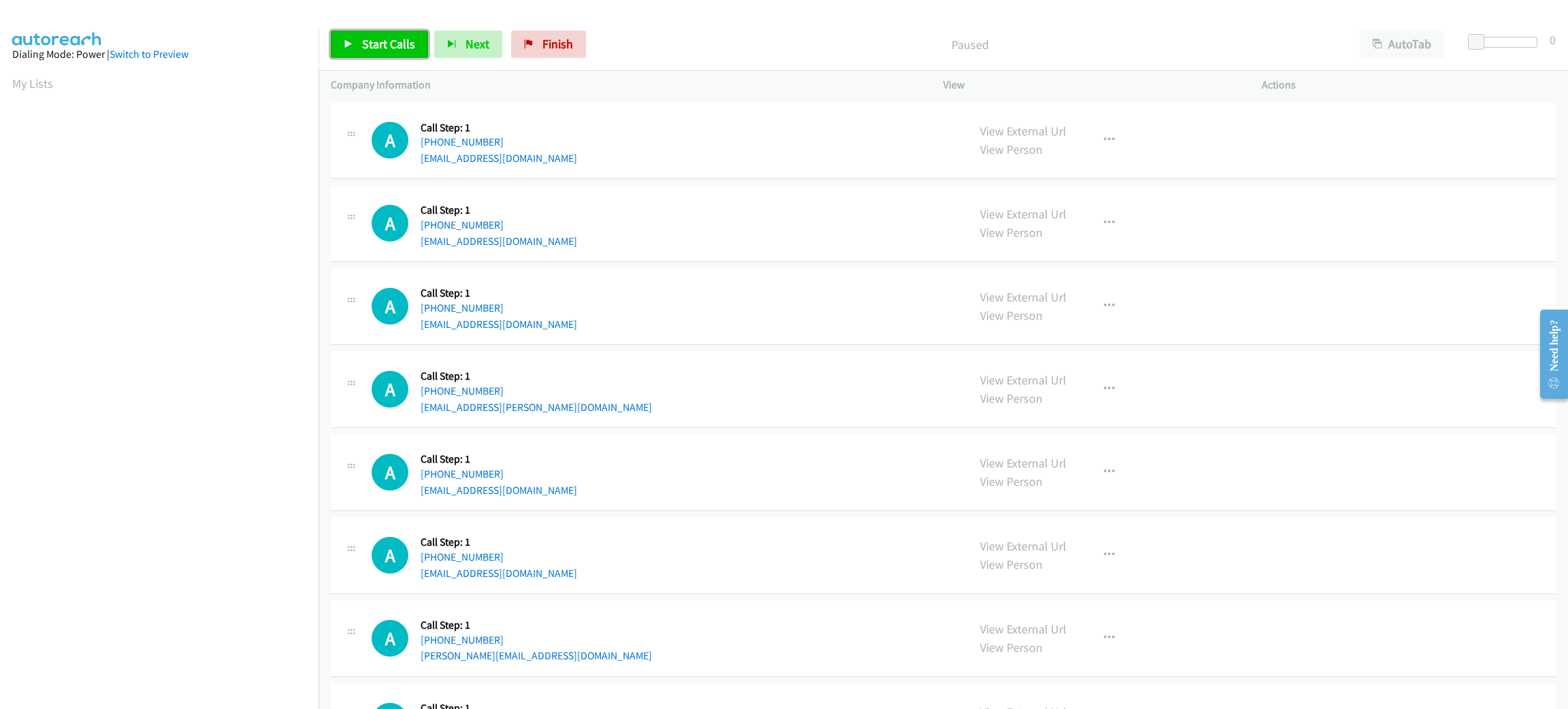
click at [386, 51] on span "Start Calls" at bounding box center [389, 44] width 53 height 16
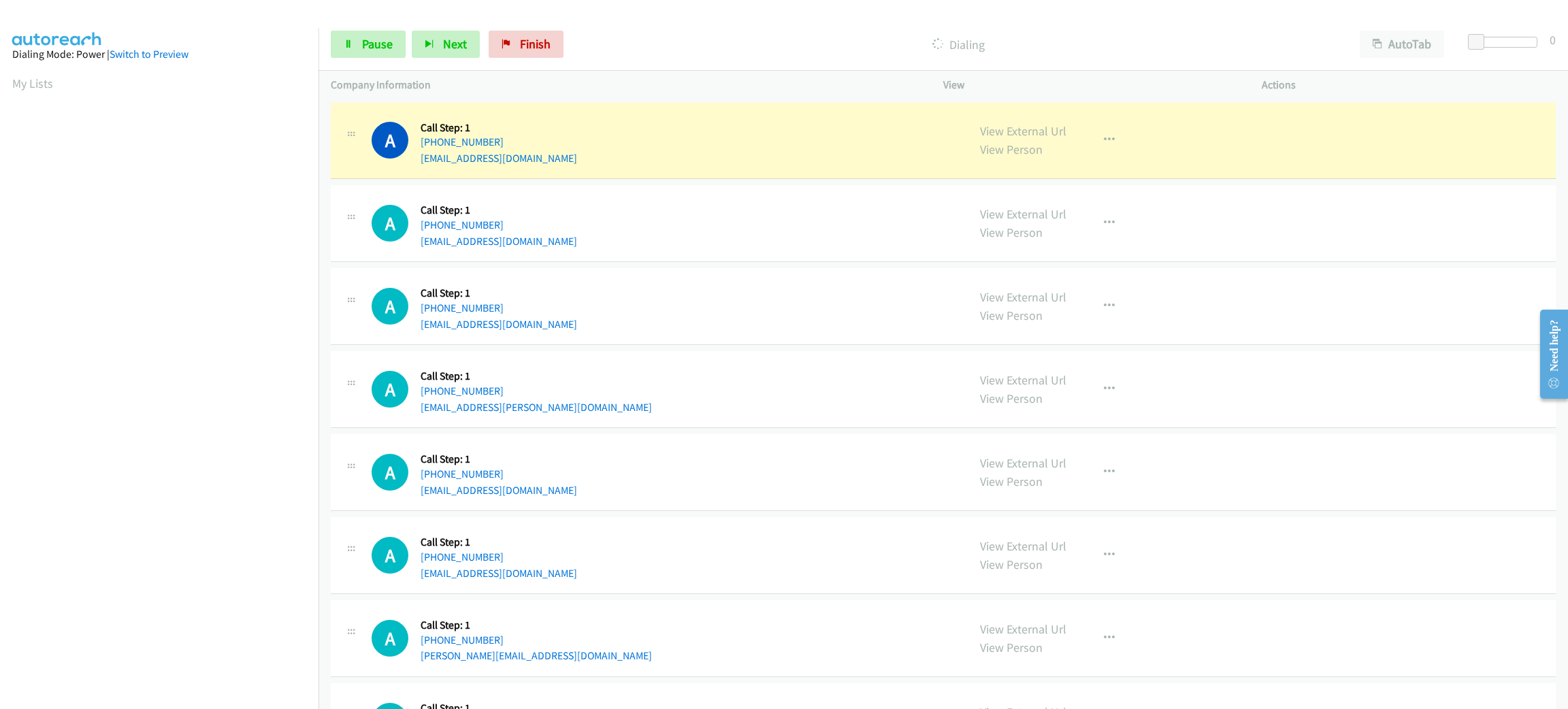
scroll to position [59, 0]
click at [1091, 151] on button "button" at bounding box center [1109, 140] width 37 height 27
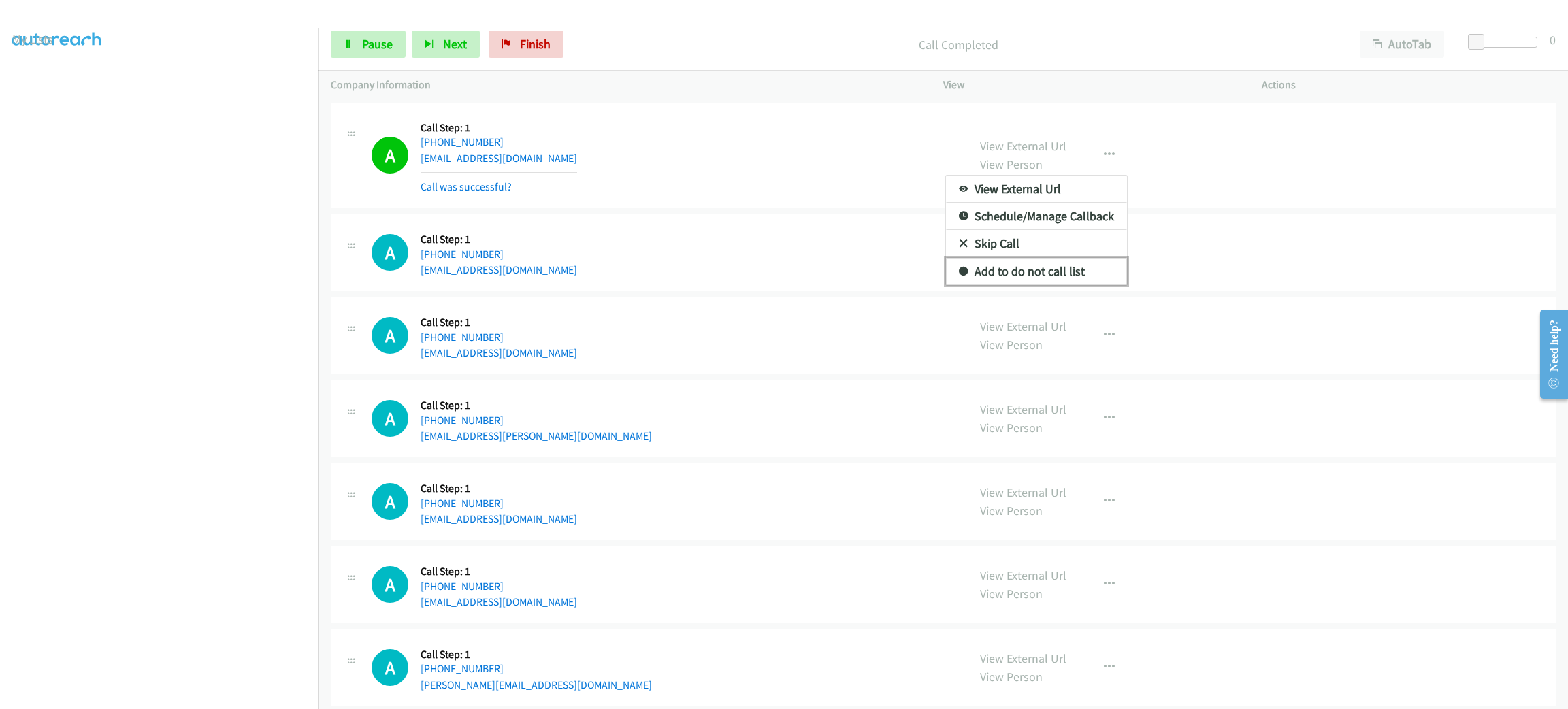
click at [1064, 272] on link "Add to do not call list" at bounding box center [1036, 272] width 181 height 27
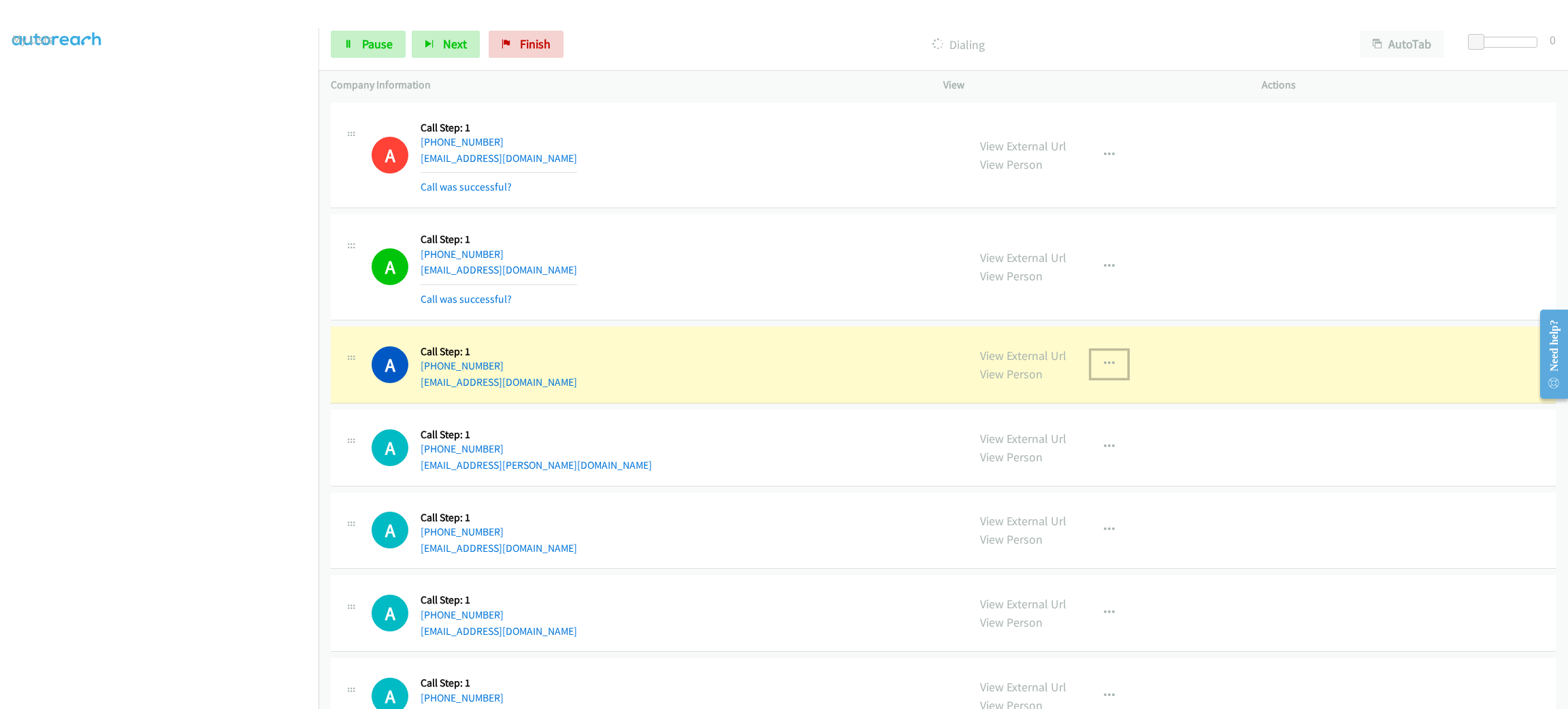
click at [1104, 361] on icon "button" at bounding box center [1109, 363] width 11 height 11
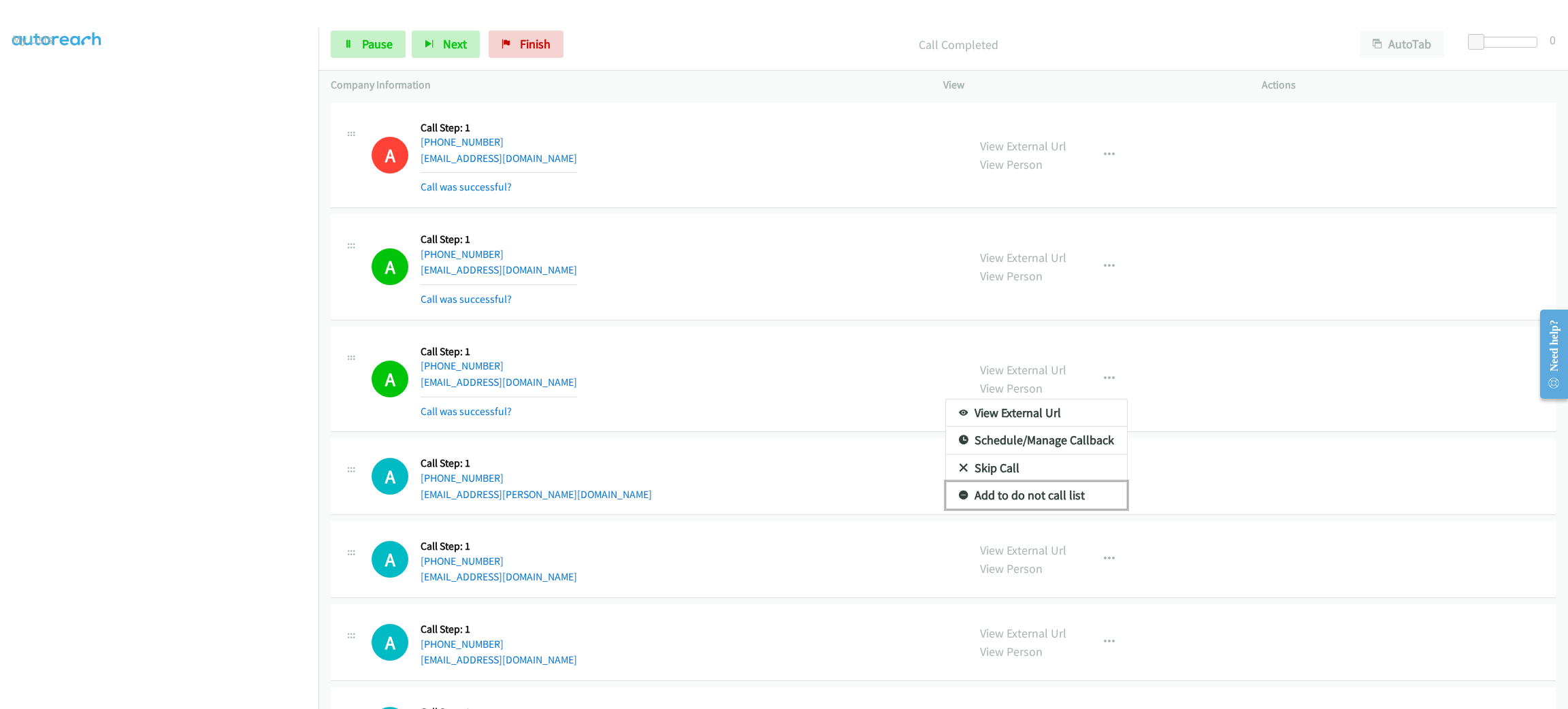
click at [1093, 499] on link "Add to do not call list" at bounding box center [1036, 496] width 181 height 27
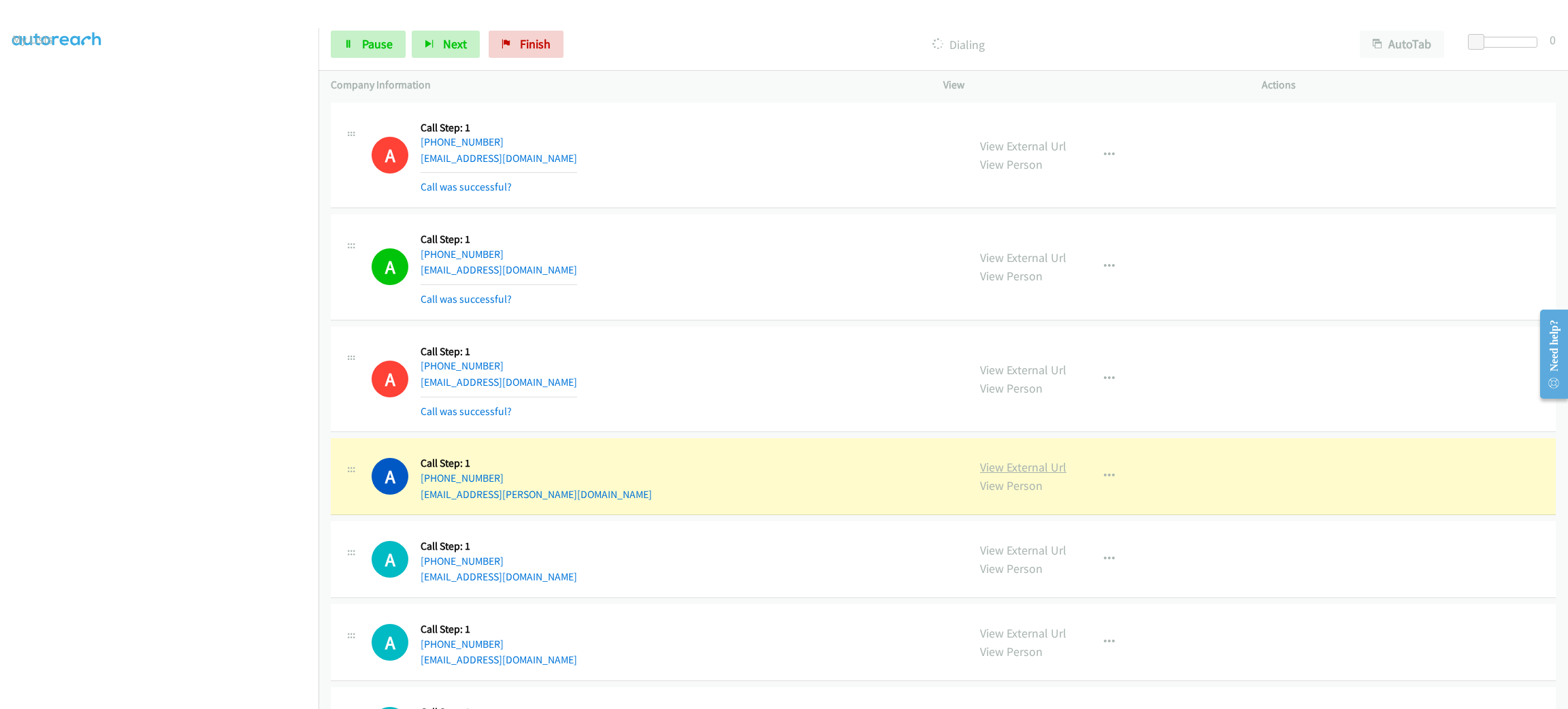
click at [1035, 464] on link "View External Url" at bounding box center [1024, 468] width 86 height 16
click at [1406, 34] on button "AutoTab" at bounding box center [1402, 45] width 85 height 27
click at [1475, 39] on span at bounding box center [1478, 42] width 17 height 17
click at [1473, 39] on span at bounding box center [1478, 42] width 17 height 17
click at [603, 115] on div "A Callback Scheduled Call Step: 1 America/New_York +1 330-312-2510 travishmille…" at bounding box center [663, 155] width 584 height 81
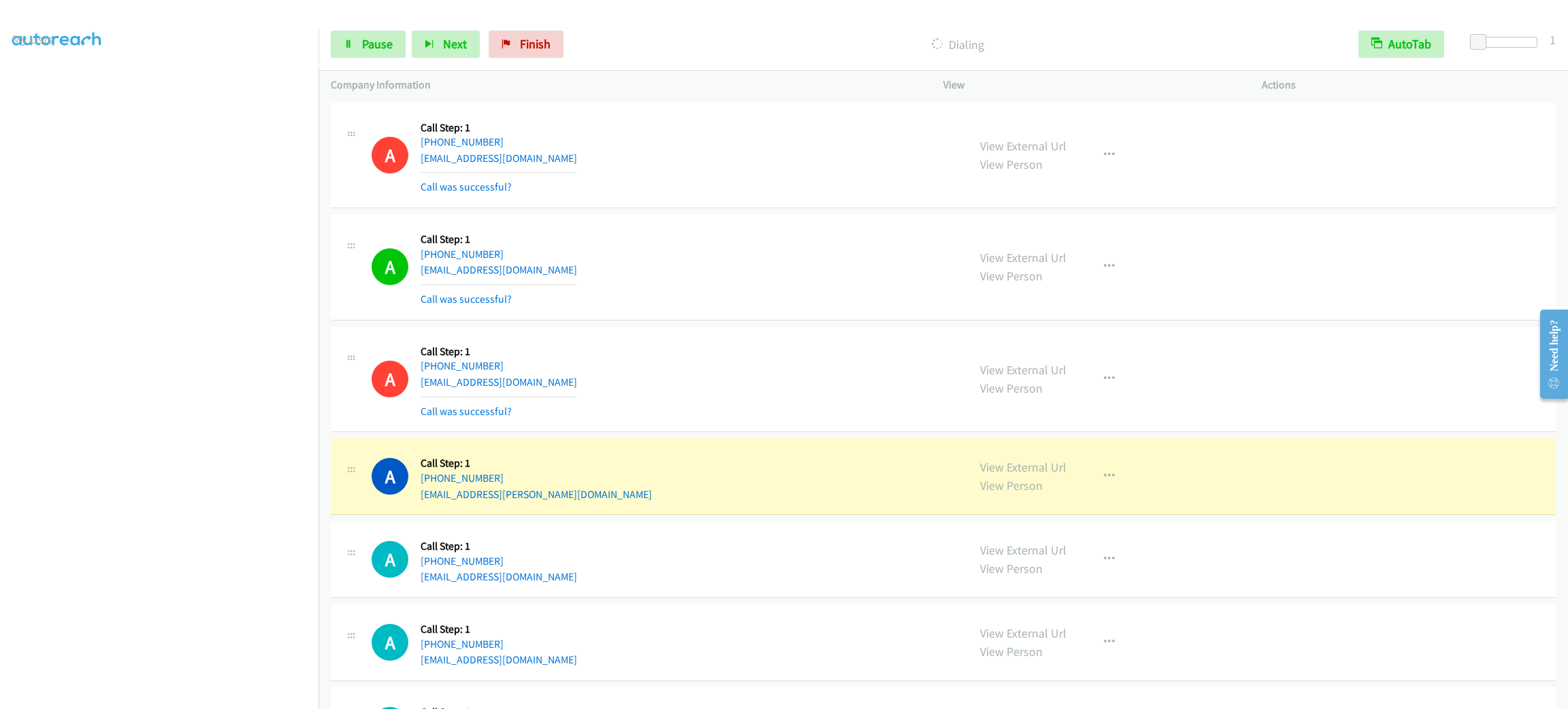
click at [372, 59] on div "Start Calls Pause Next Finish Dialing AutoTab AutoTab 1" at bounding box center [943, 45] width 1250 height 52
click at [381, 46] on span "Pause" at bounding box center [377, 44] width 31 height 16
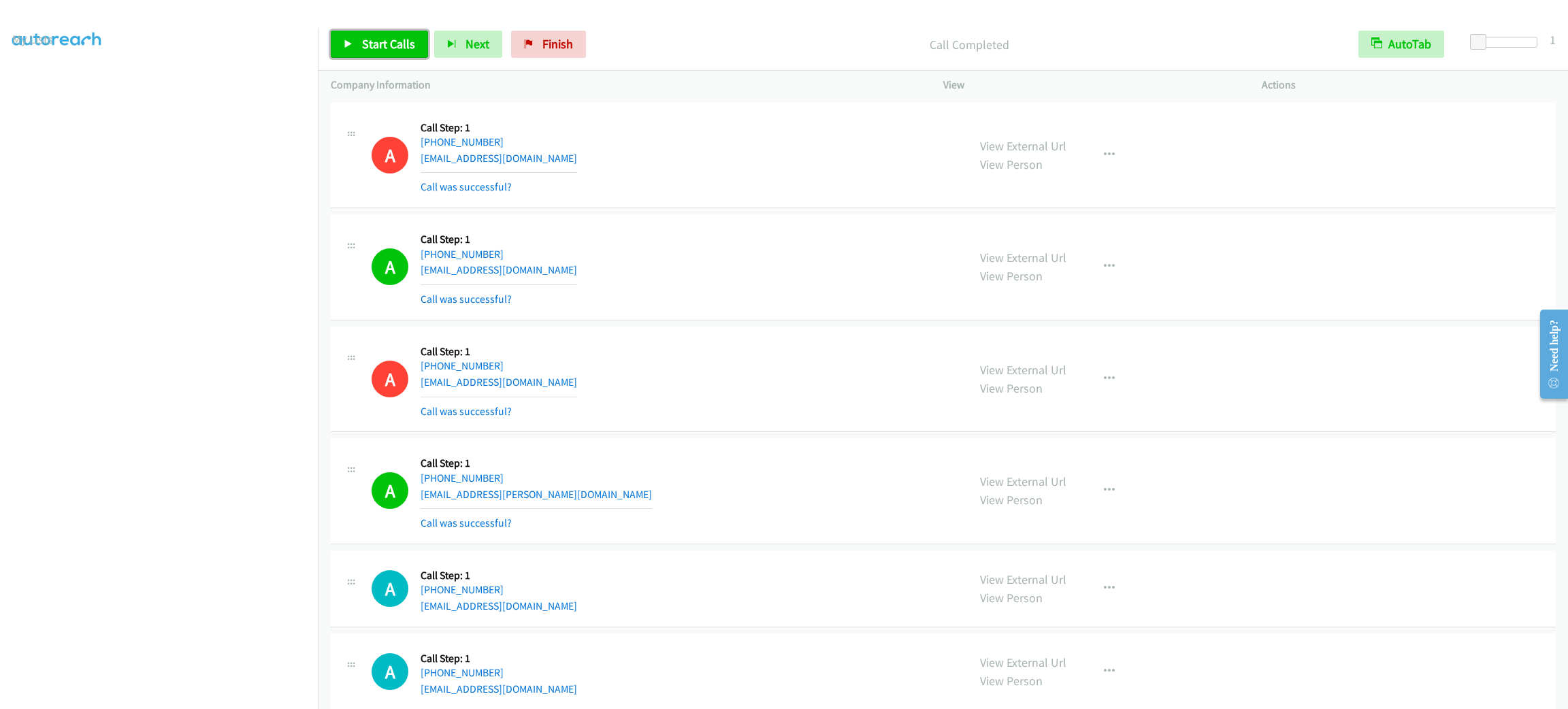
click at [375, 34] on link "Start Calls" at bounding box center [380, 45] width 98 height 27
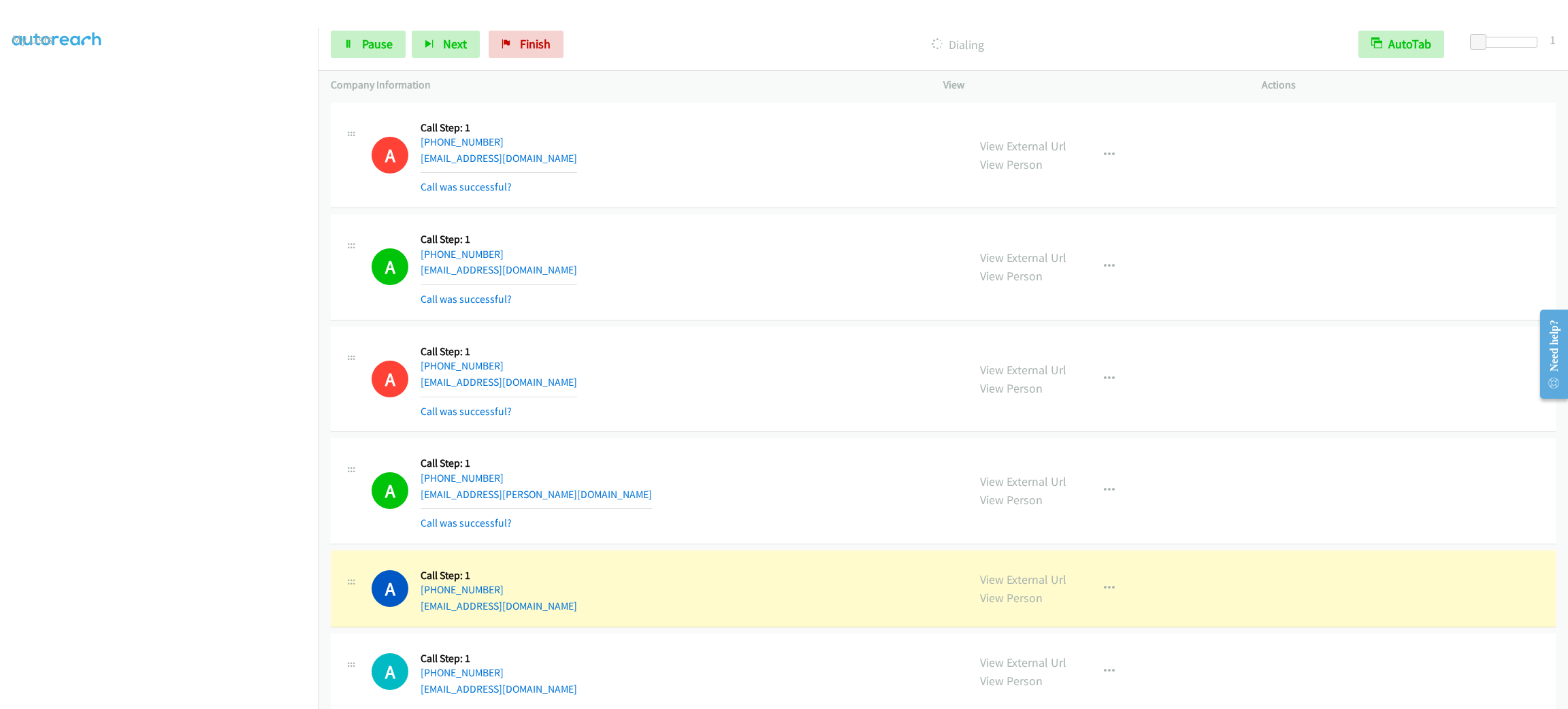
scroll to position [409, 0]
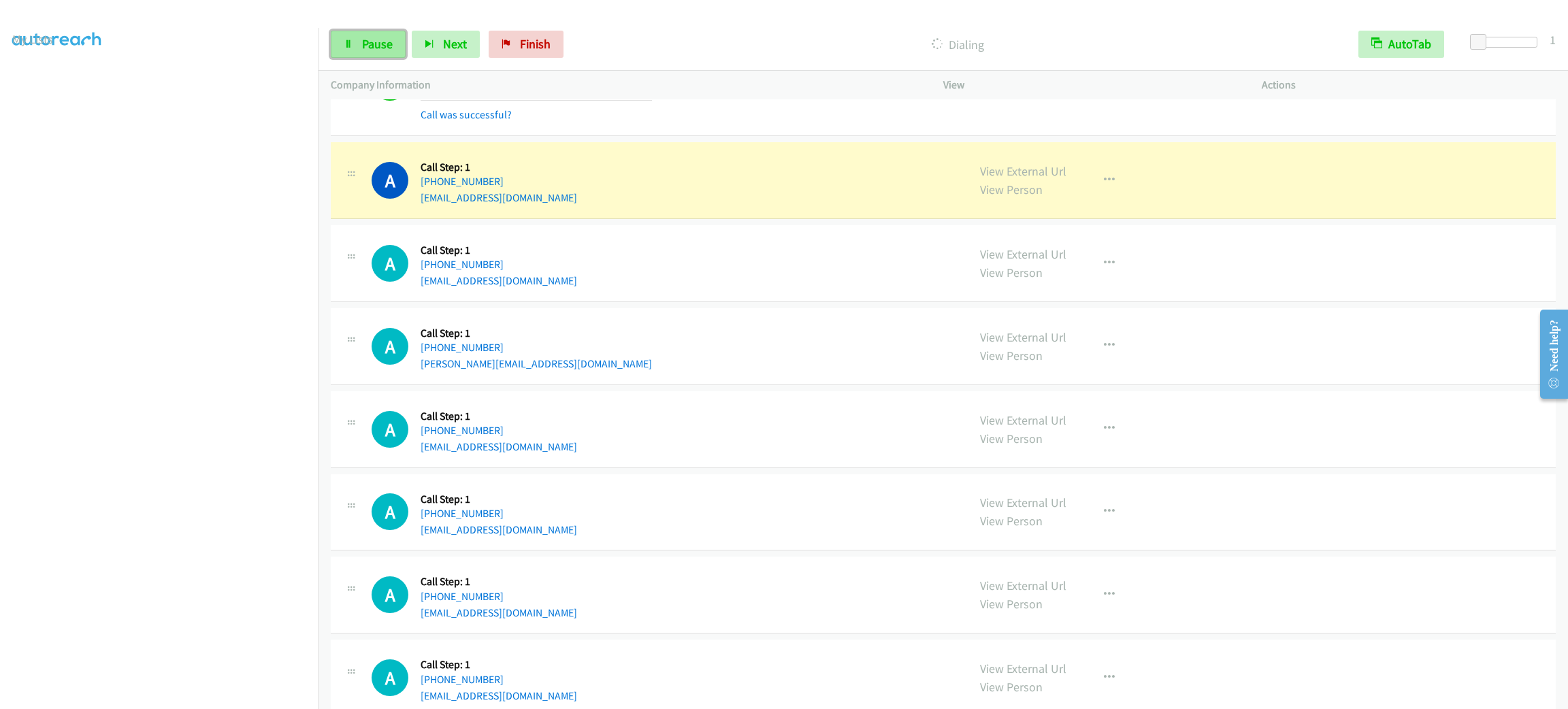
click at [371, 52] on link "Pause" at bounding box center [368, 45] width 75 height 27
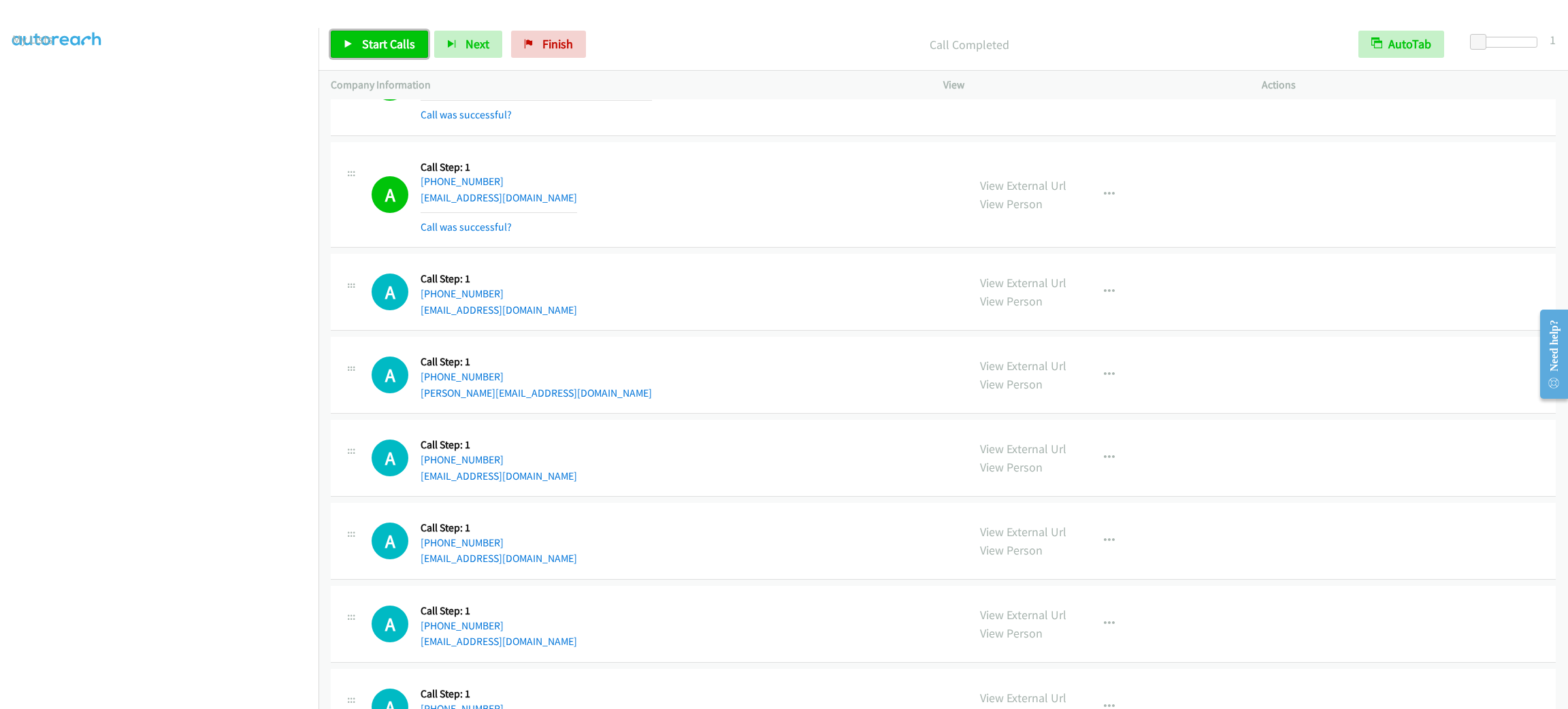
drag, startPoint x: 386, startPoint y: 44, endPoint x: 408, endPoint y: 24, distance: 29.7
click at [389, 44] on span "Start Calls" at bounding box center [389, 44] width 53 height 16
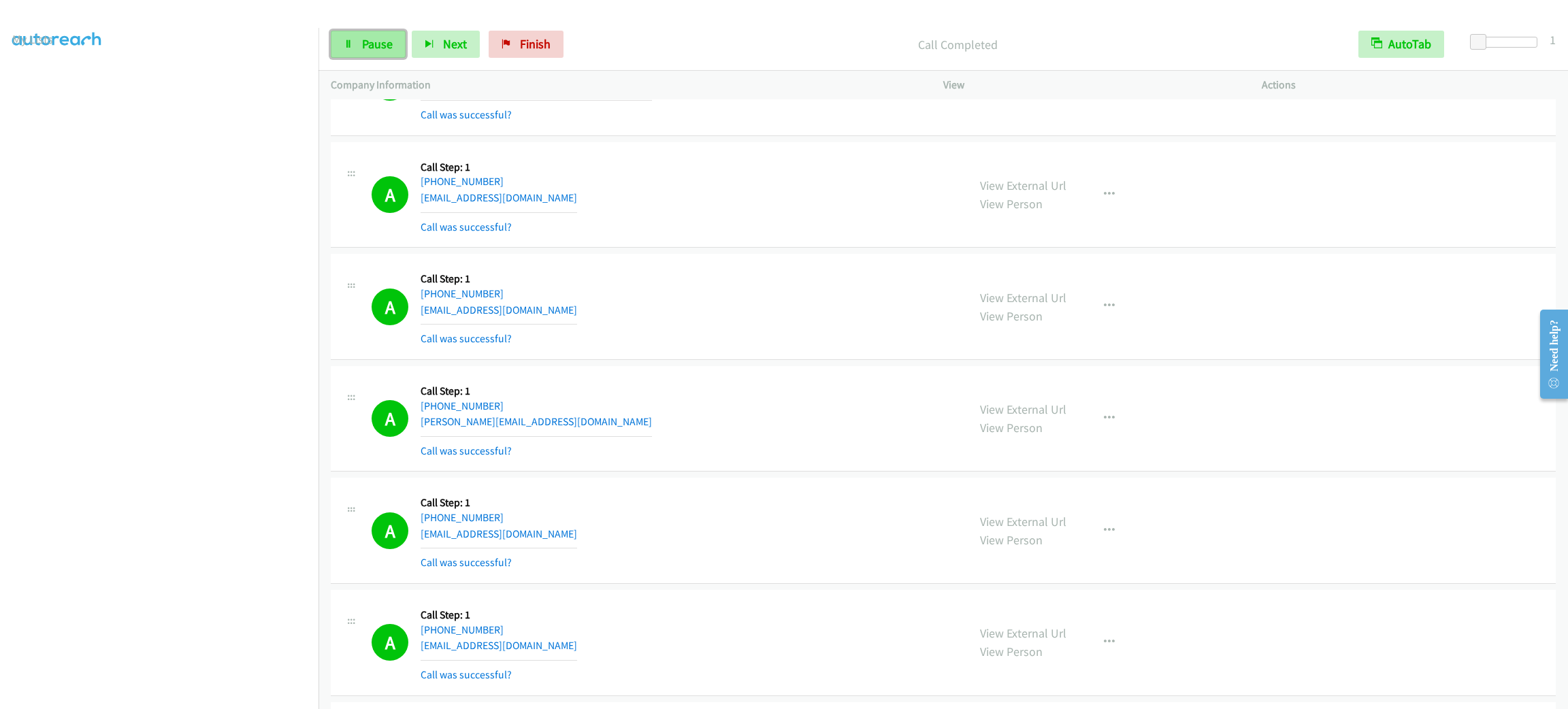
click at [382, 40] on span "Pause" at bounding box center [377, 44] width 31 height 16
click at [382, 40] on span "Start Calls" at bounding box center [389, 44] width 53 height 16
click at [358, 35] on link "Pause" at bounding box center [368, 45] width 75 height 27
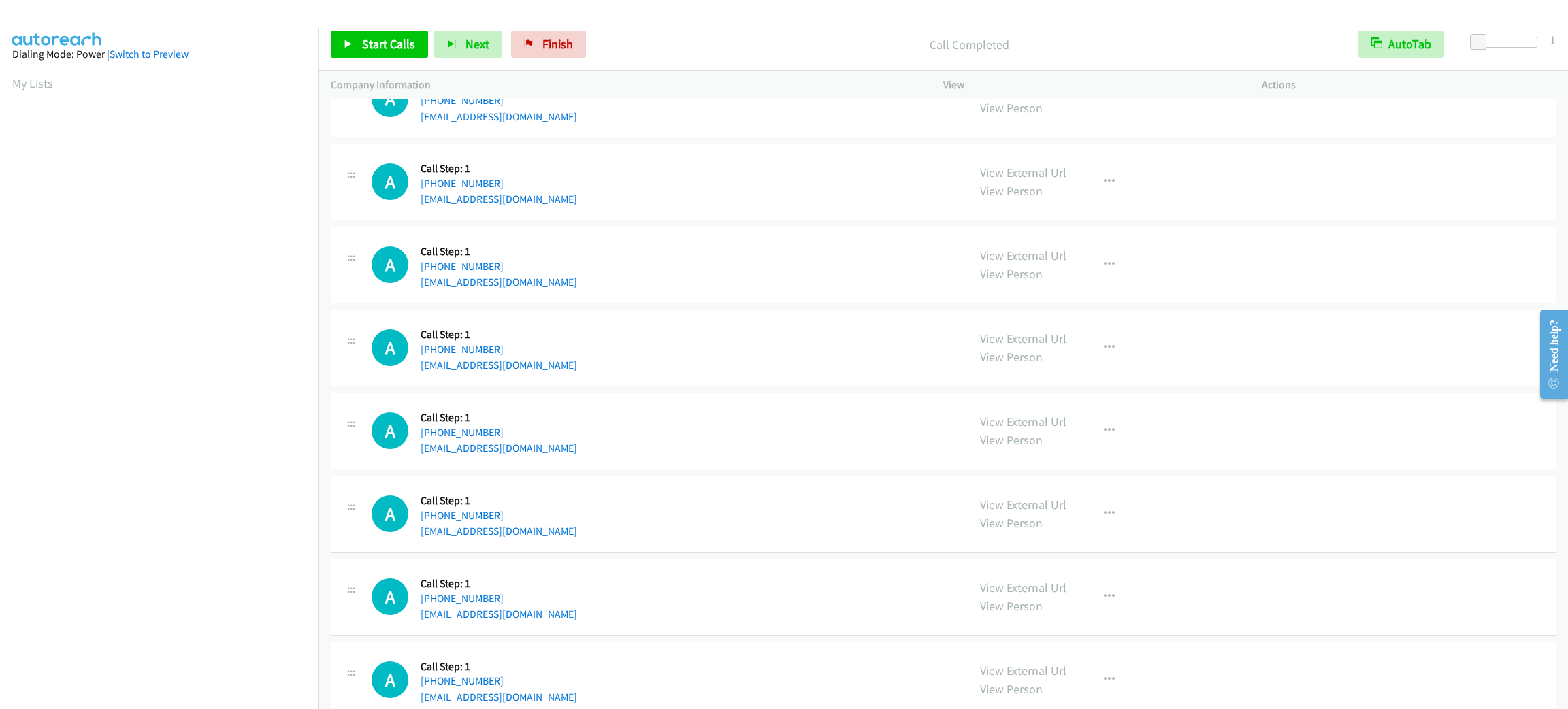
scroll to position [1367, 0]
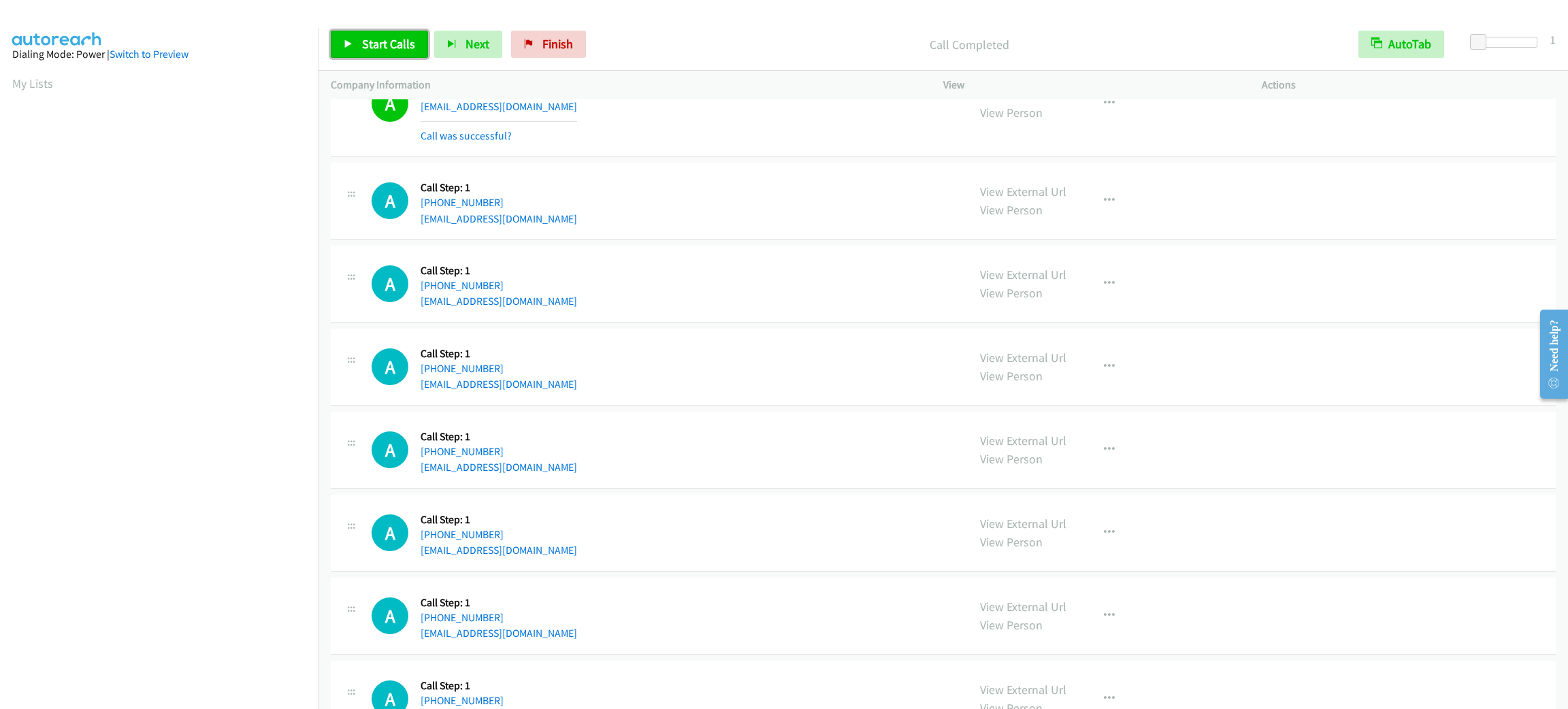
click at [390, 45] on span "Start Calls" at bounding box center [389, 44] width 53 height 16
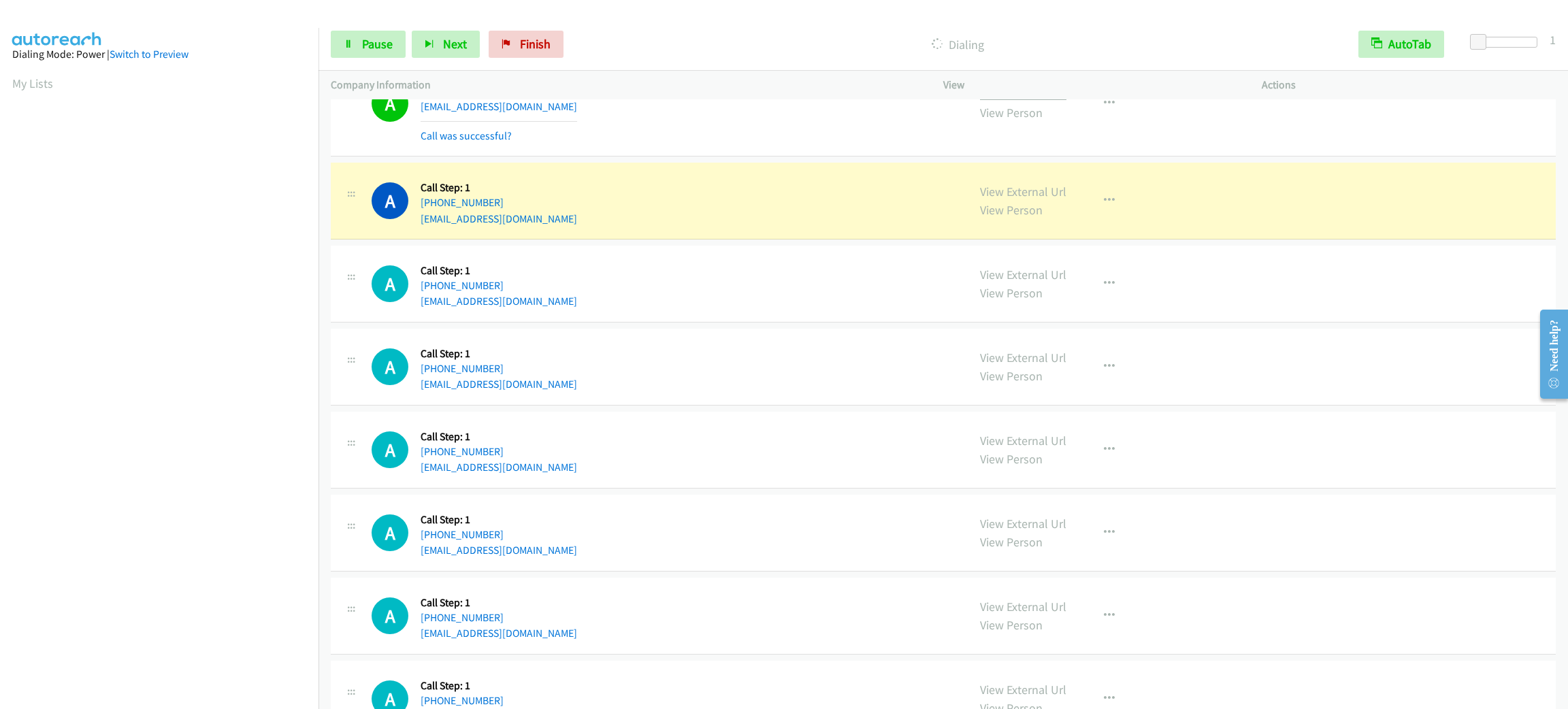
click at [1027, 100] on link "View External Url" at bounding box center [1024, 94] width 86 height 16
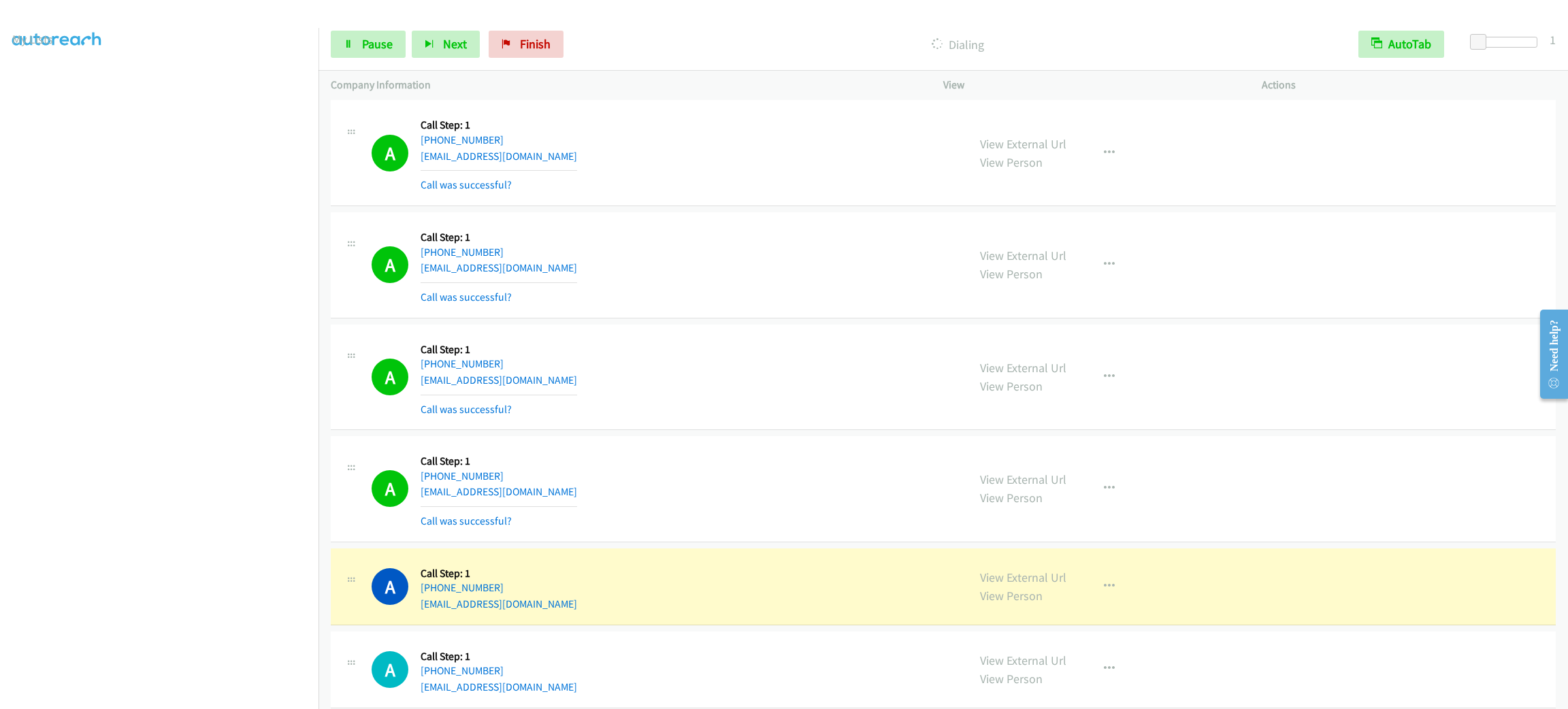
scroll to position [2286, 0]
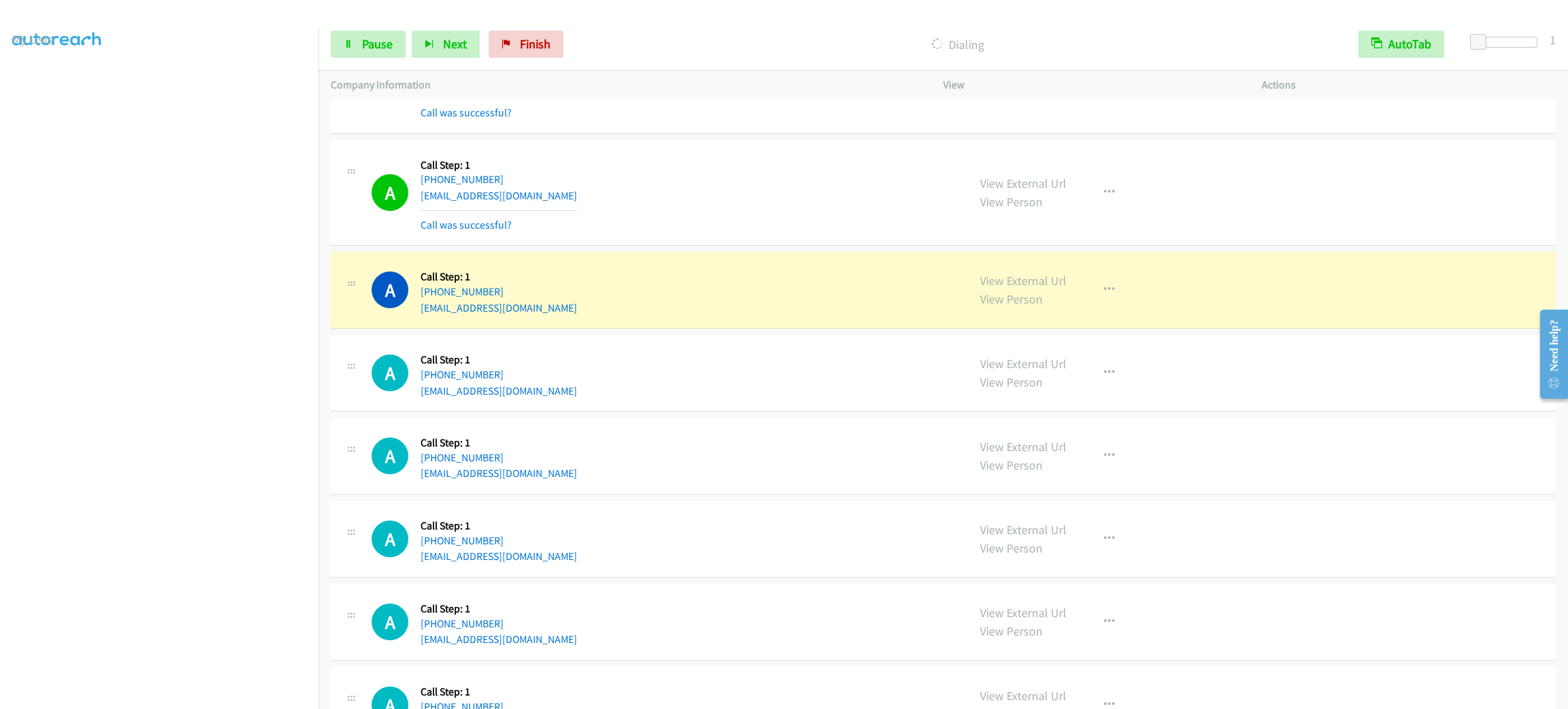
click at [177, 697] on aside "Dialing Mode: Power | Switch to Preview My Lists" at bounding box center [159, 360] width 318 height 754
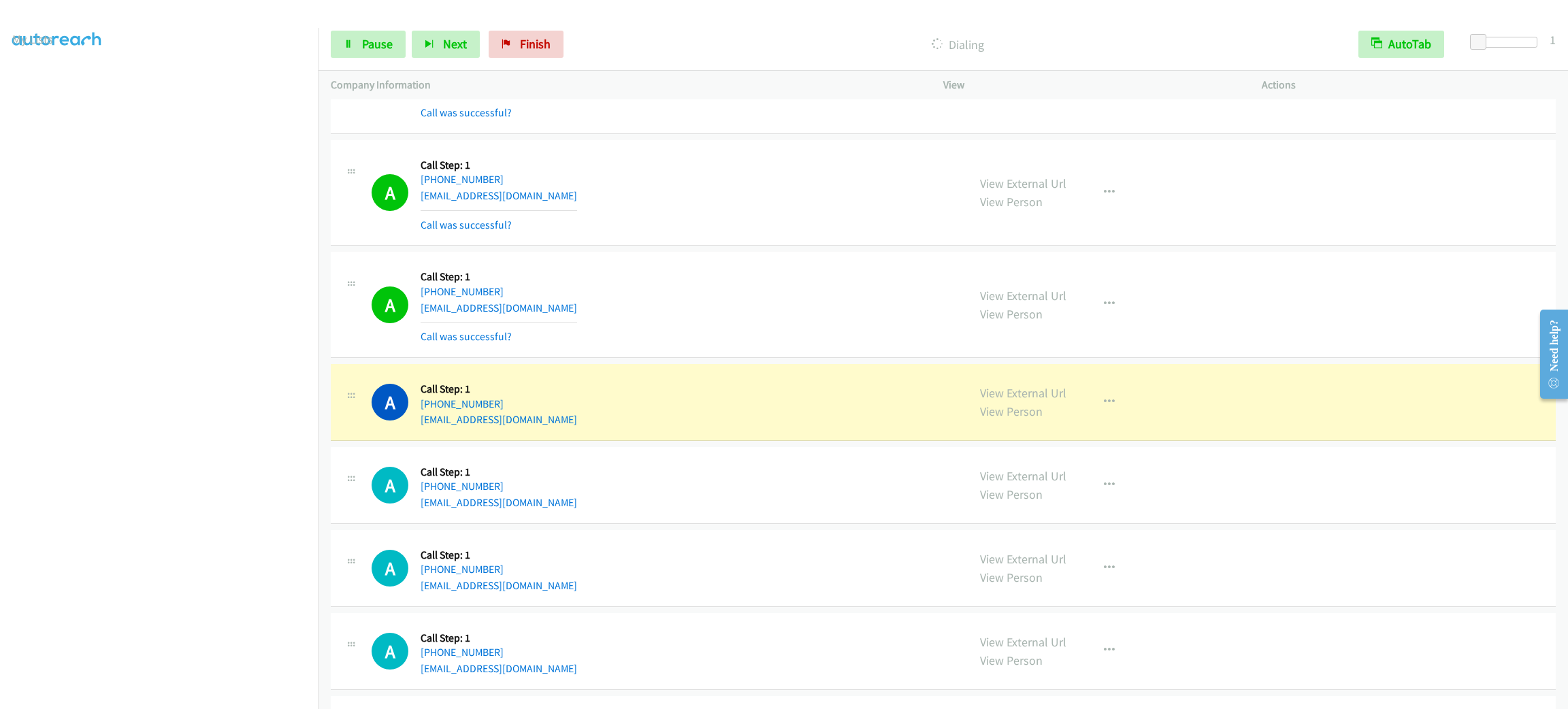
scroll to position [2592, 0]
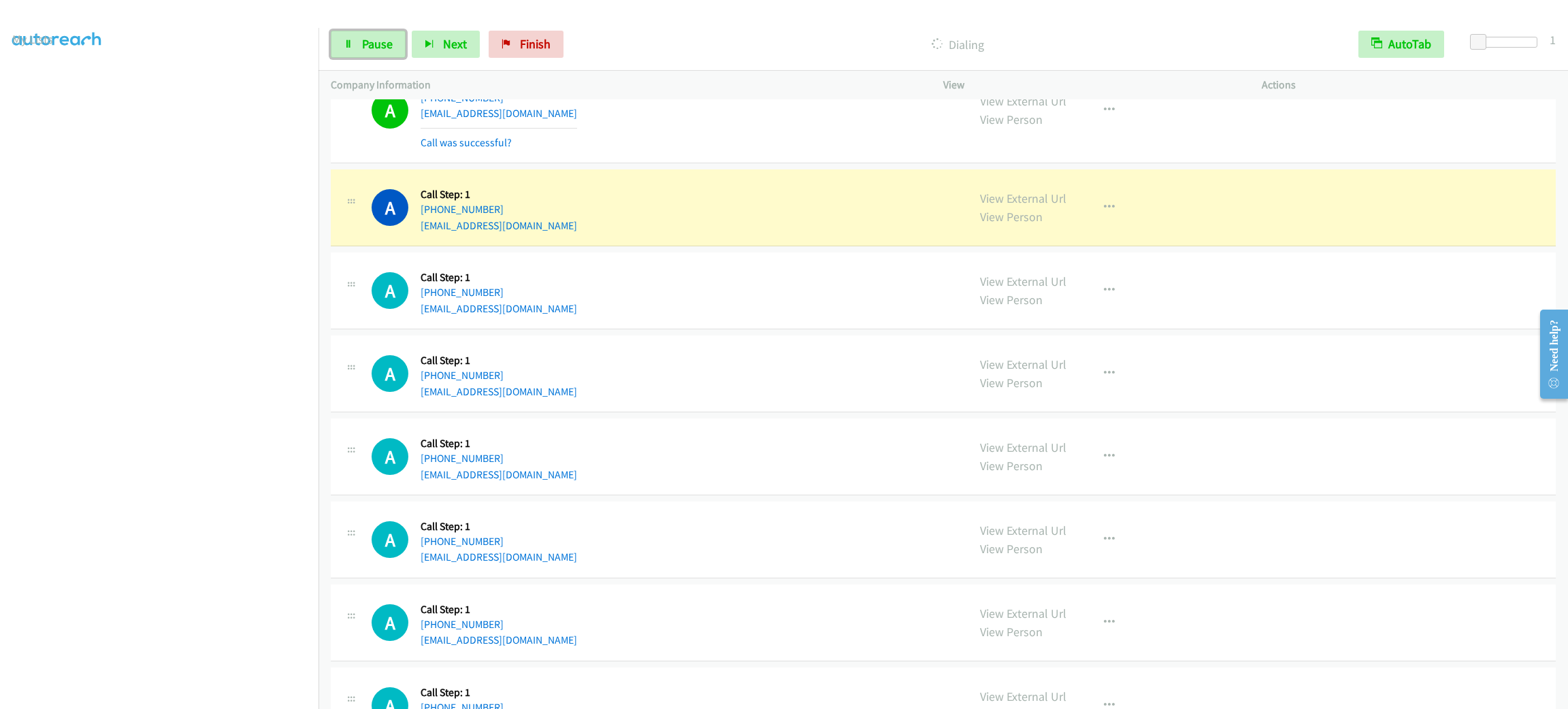
drag, startPoint x: 378, startPoint y: 53, endPoint x: 373, endPoint y: 75, distance: 22.6
click at [378, 53] on link "Pause" at bounding box center [368, 45] width 75 height 27
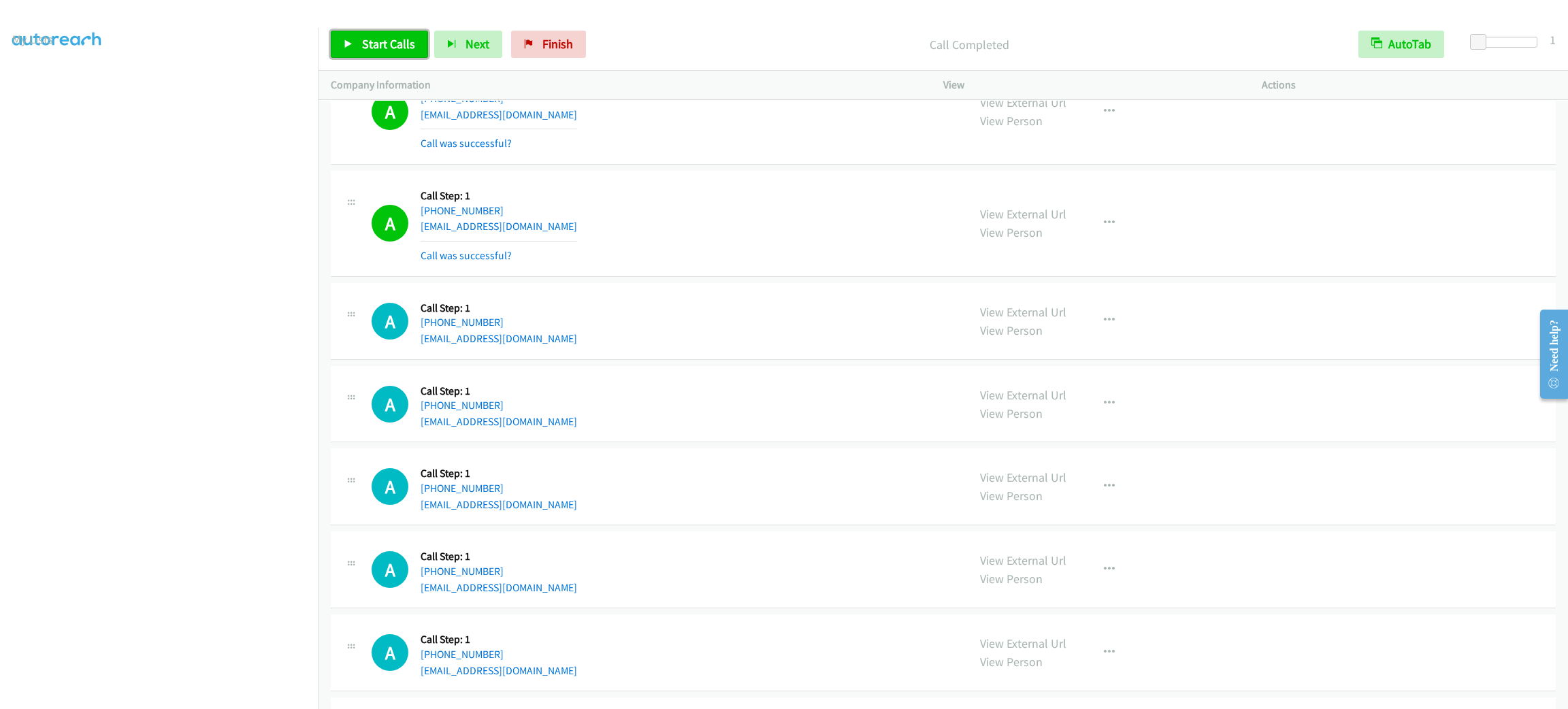
click at [383, 48] on span "Start Calls" at bounding box center [389, 44] width 53 height 16
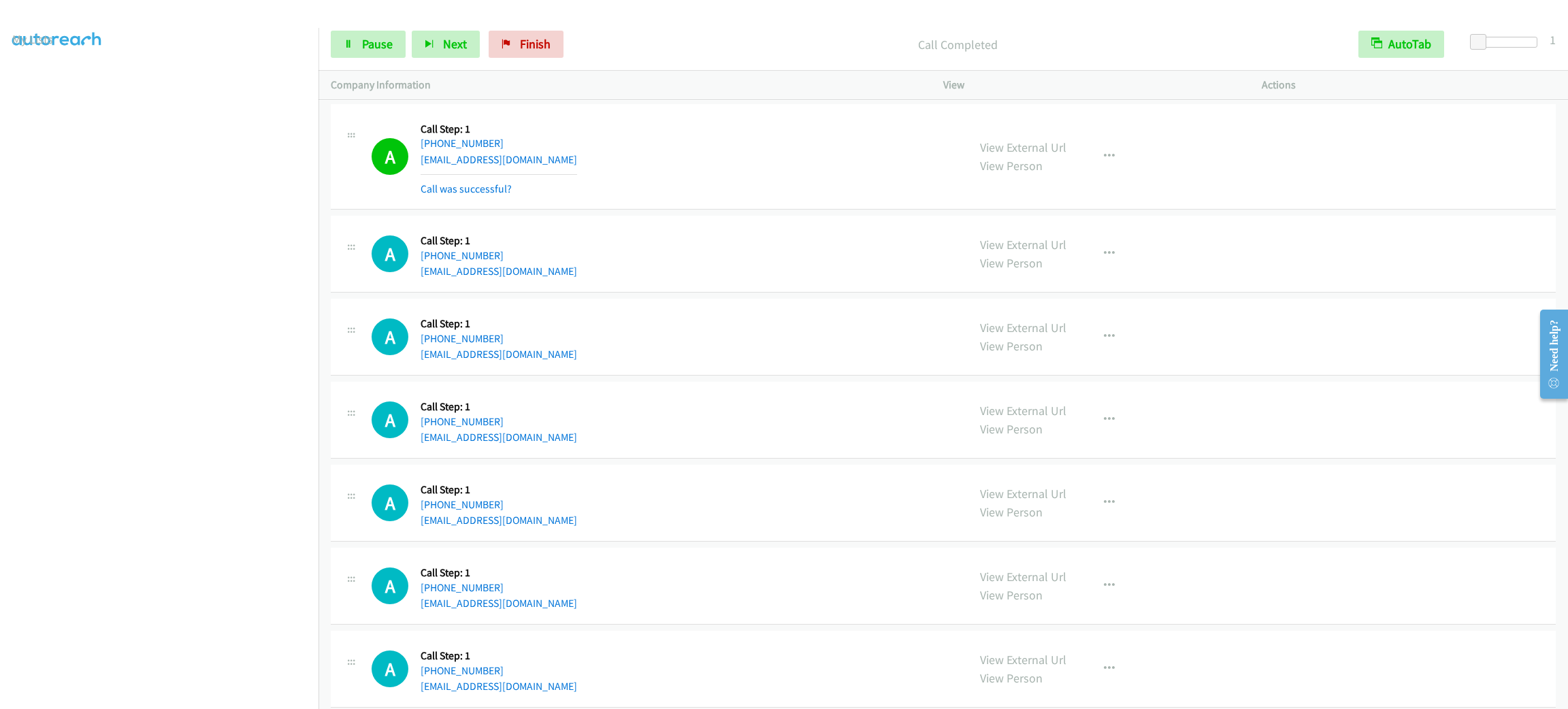
scroll to position [2873, 0]
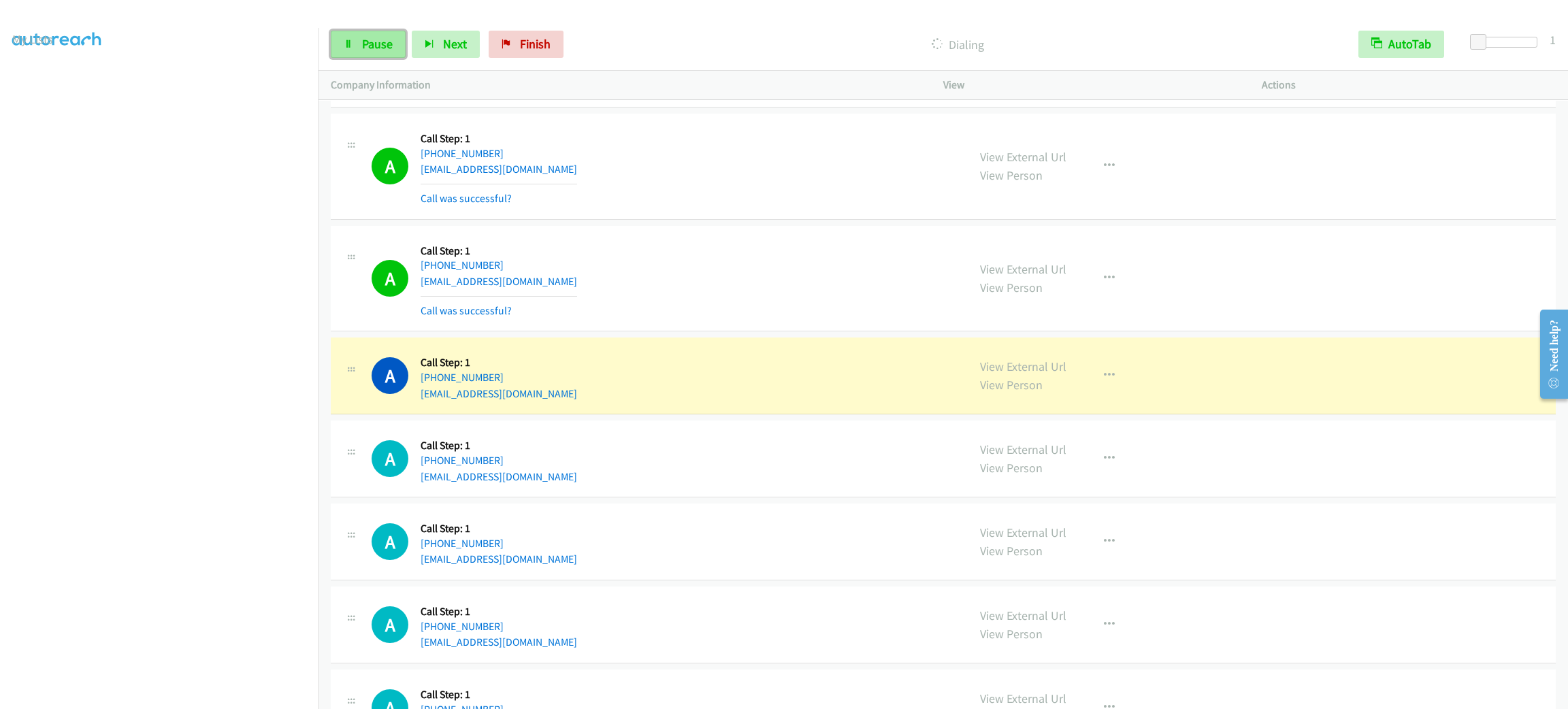
click at [385, 47] on span "Pause" at bounding box center [377, 44] width 31 height 16
